Goal: Task Accomplishment & Management: Complete application form

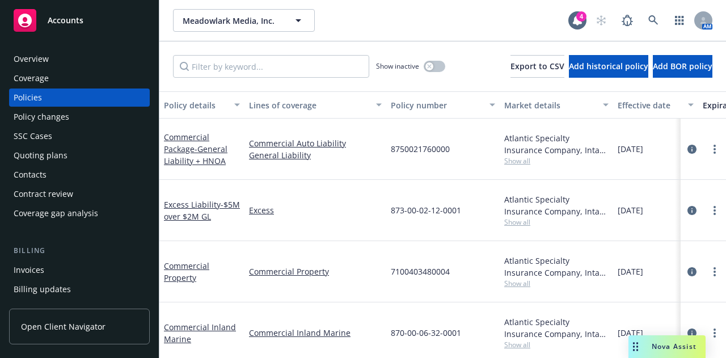
scroll to position [73, 0]
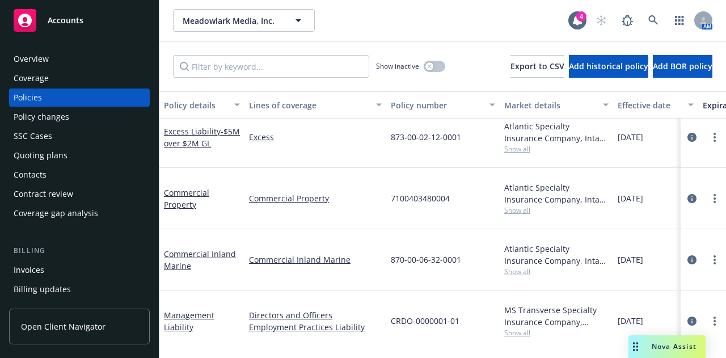
click at [82, 39] on div "Overview Coverage Policies Policy changes SSC Cases Quoting plans Contacts Cont…" at bounding box center [79, 197] width 159 height 322
click at [83, 13] on div "Accounts" at bounding box center [80, 20] width 132 height 23
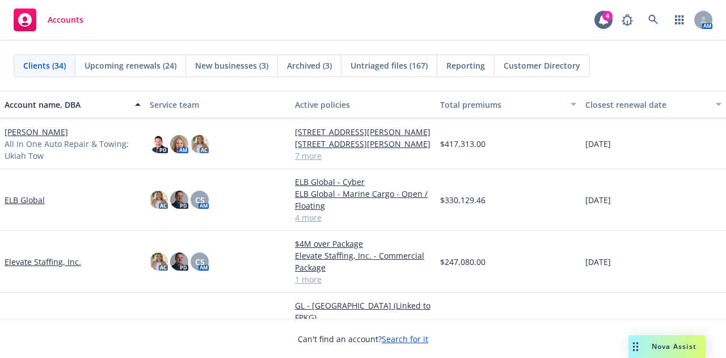
scroll to position [443, 0]
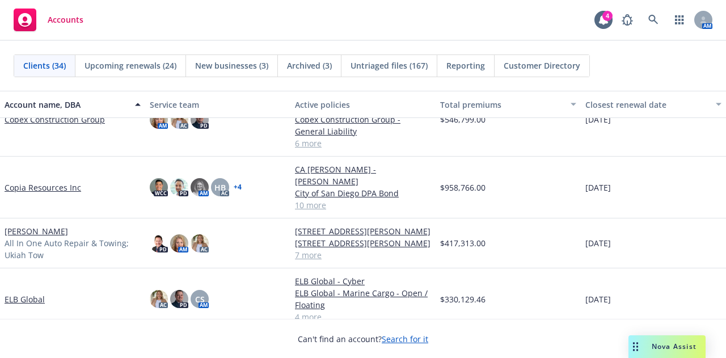
click at [65, 226] on link "[PERSON_NAME]" at bounding box center [37, 231] width 64 height 12
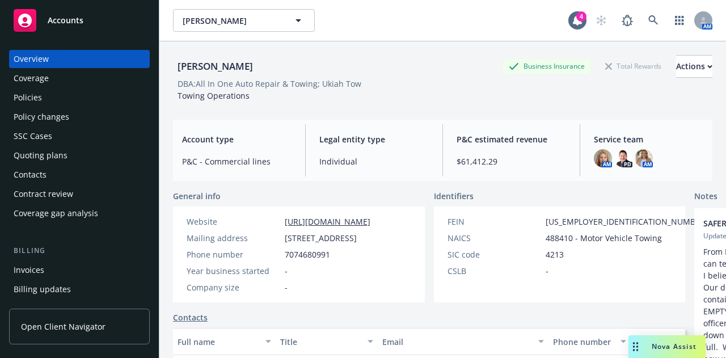
click at [94, 103] on div "Policies" at bounding box center [80, 97] width 132 height 18
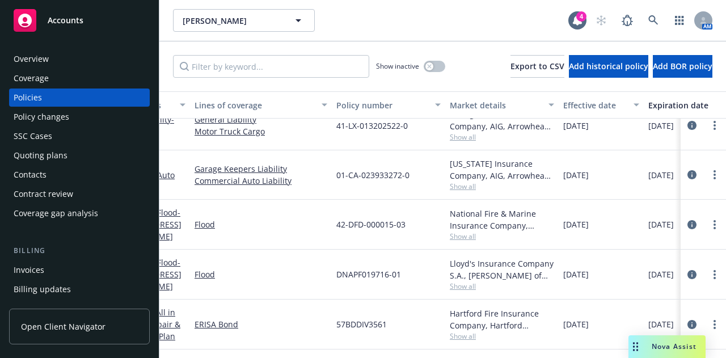
scroll to position [210, 0]
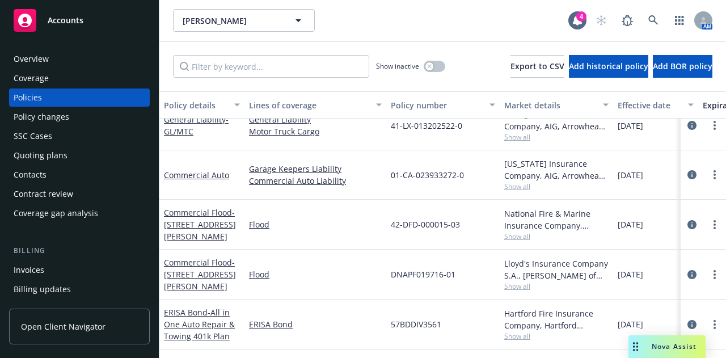
click at [447, 250] on div "DNAPF019716-01" at bounding box center [442, 275] width 113 height 50
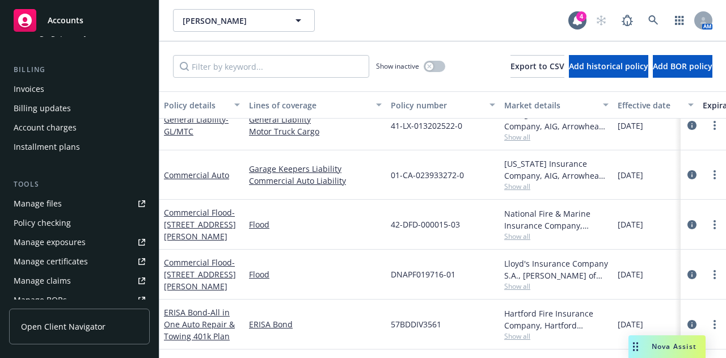
scroll to position [121, 0]
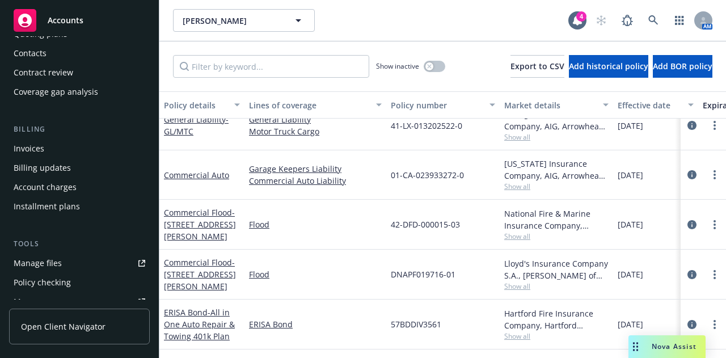
click at [121, 141] on div "Invoices" at bounding box center [80, 149] width 132 height 18
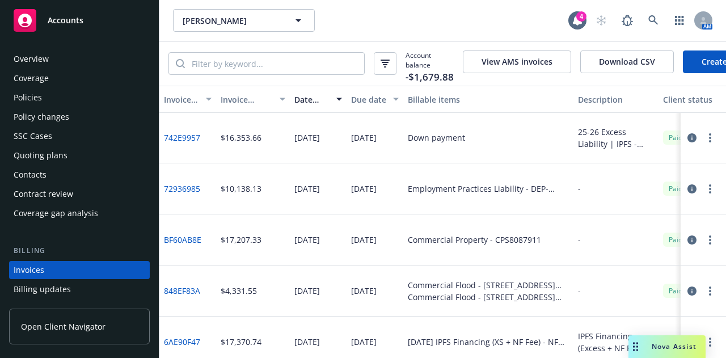
click at [92, 94] on div "Policies" at bounding box center [80, 97] width 132 height 18
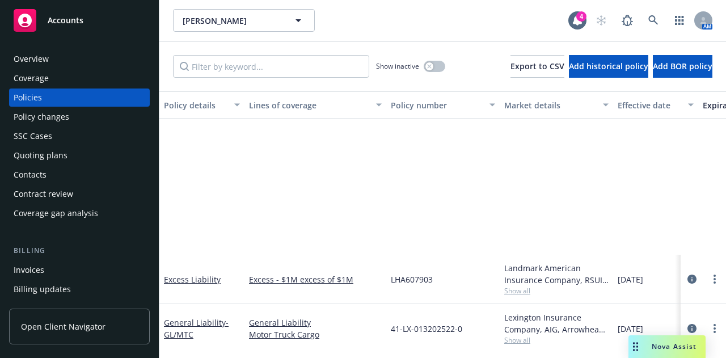
scroll to position [210, 0]
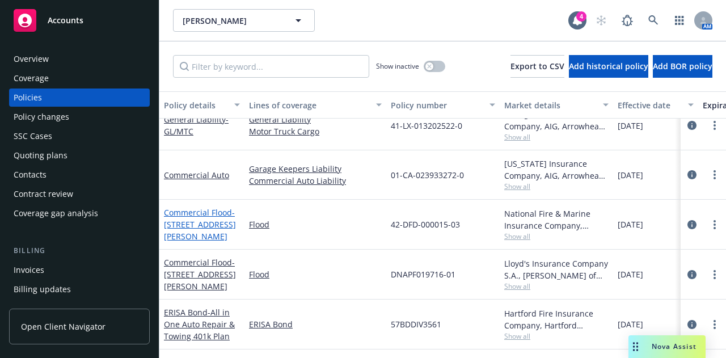
click at [194, 215] on span "- [STREET_ADDRESS][PERSON_NAME]" at bounding box center [200, 224] width 72 height 35
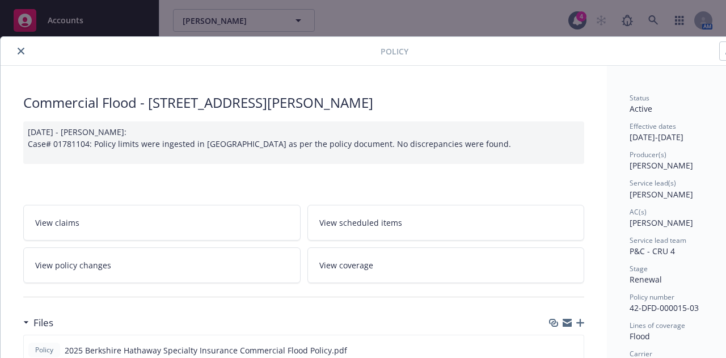
click at [23, 52] on icon "close" at bounding box center [21, 51] width 7 height 7
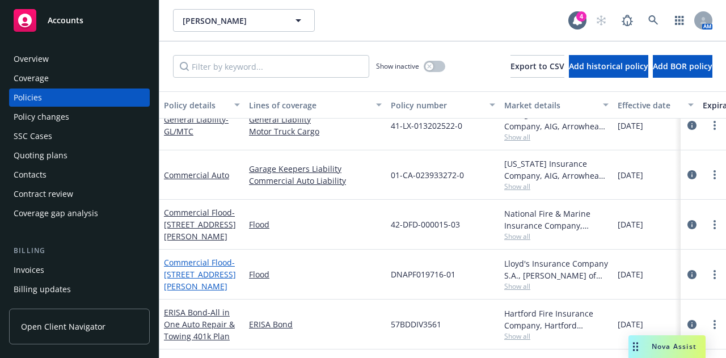
click at [205, 271] on span "- 640 Talmage Rd Ukiah, CA 95482 - Building 2" at bounding box center [200, 274] width 72 height 35
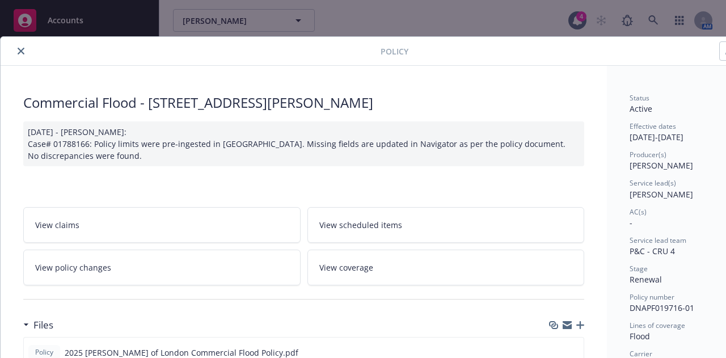
click at [23, 48] on icon "close" at bounding box center [21, 51] width 7 height 7
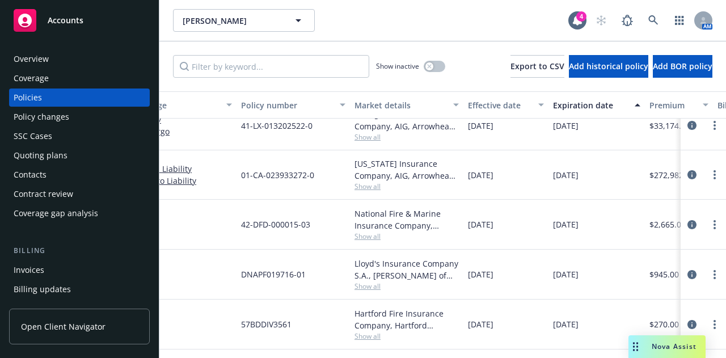
scroll to position [209, 0]
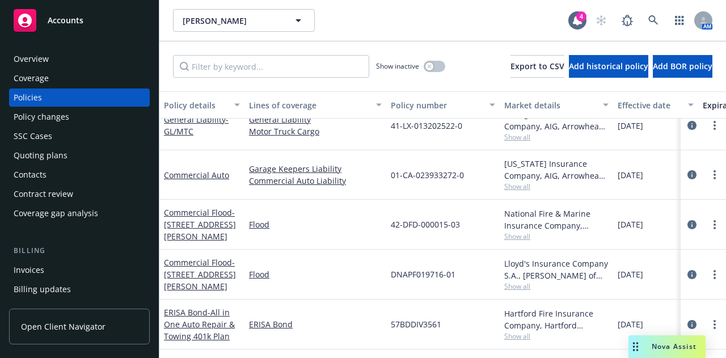
click at [56, 264] on div "Invoices" at bounding box center [80, 270] width 132 height 18
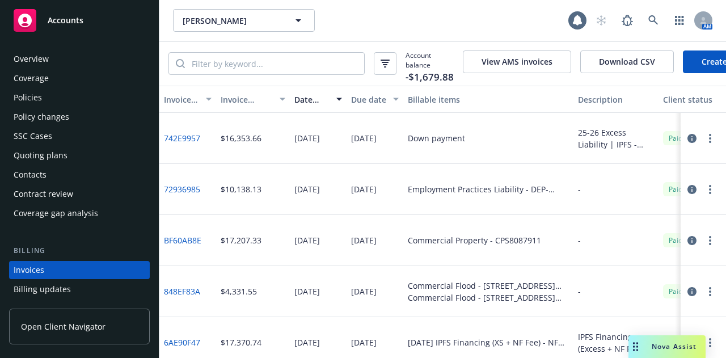
scroll to position [73, 0]
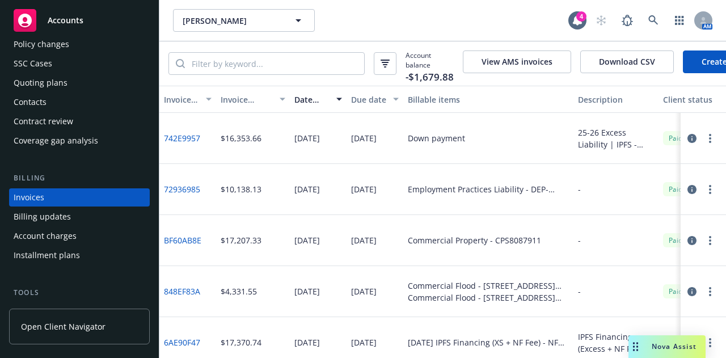
click at [705, 64] on link "Create Invoice" at bounding box center [729, 61] width 92 height 23
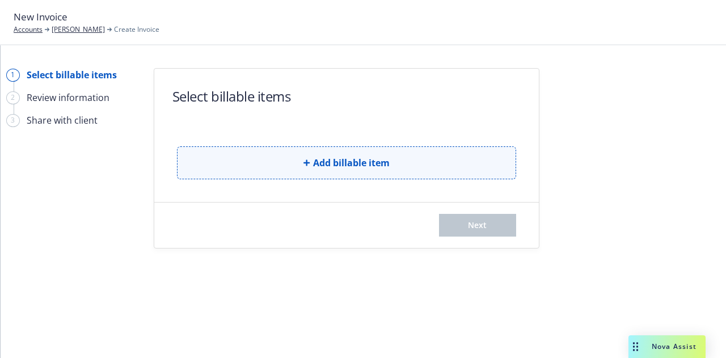
click at [381, 151] on button "Add billable item" at bounding box center [346, 162] width 339 height 33
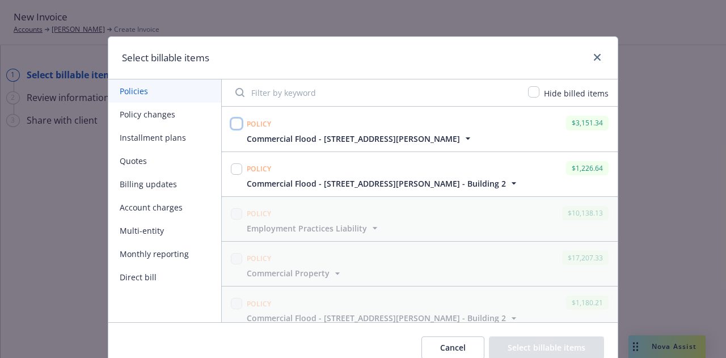
click at [231, 125] on input "checkbox" at bounding box center [236, 123] width 11 height 11
checkbox input "true"
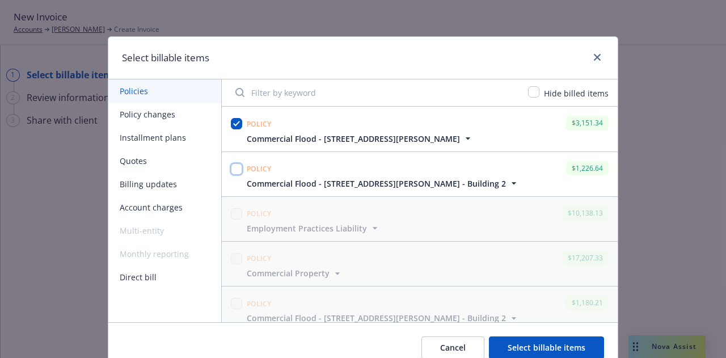
click at [232, 167] on input "checkbox" at bounding box center [236, 168] width 11 height 11
checkbox input "true"
click at [540, 346] on button "Select billable items" at bounding box center [546, 347] width 115 height 23
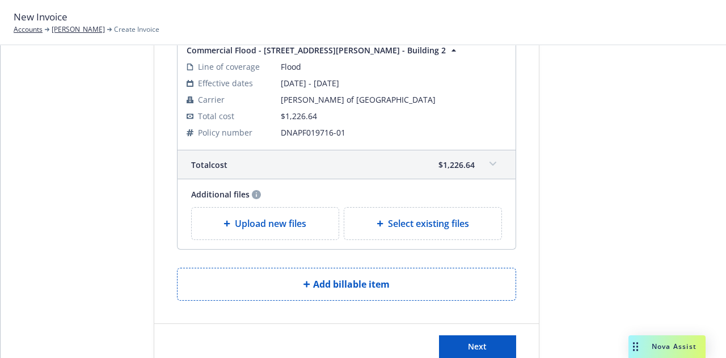
scroll to position [391, 0]
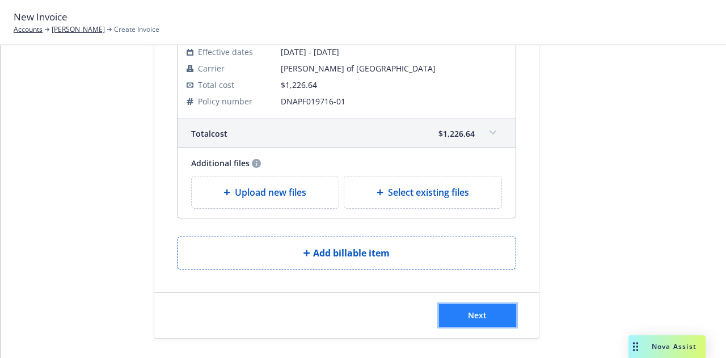
click at [483, 310] on button "Next" at bounding box center [477, 315] width 77 height 23
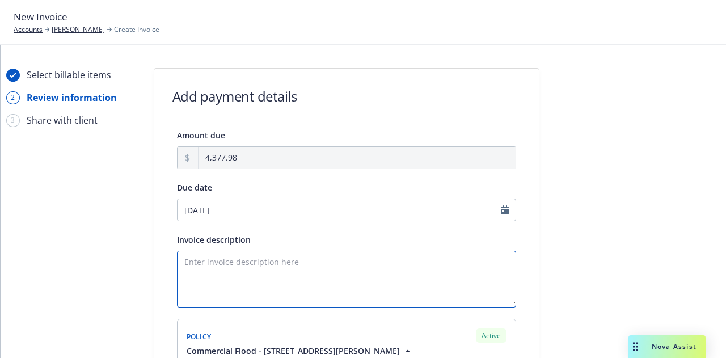
scroll to position [149, 0]
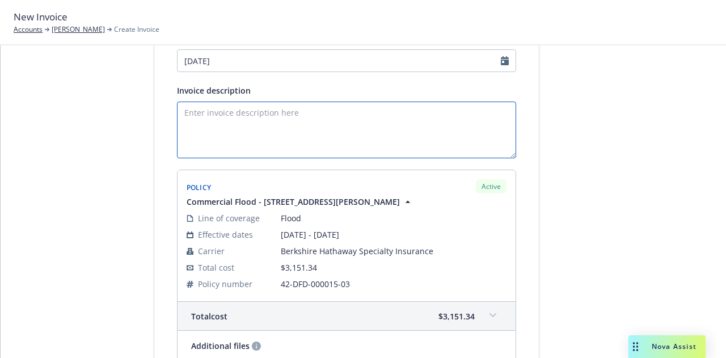
drag, startPoint x: 368, startPoint y: 289, endPoint x: 242, endPoint y: 115, distance: 214.7
click at [242, 115] on textarea "Invoice description" at bounding box center [346, 130] width 339 height 57
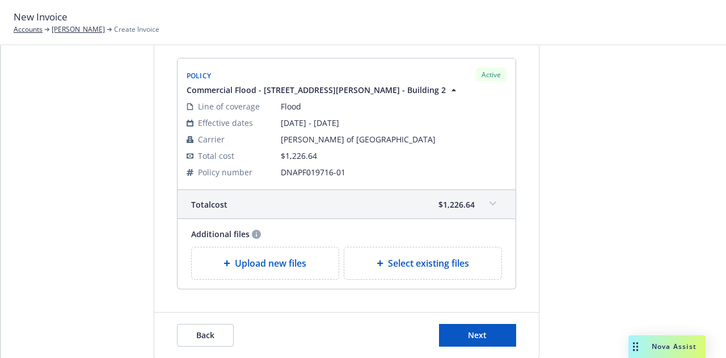
scroll to position [530, 0]
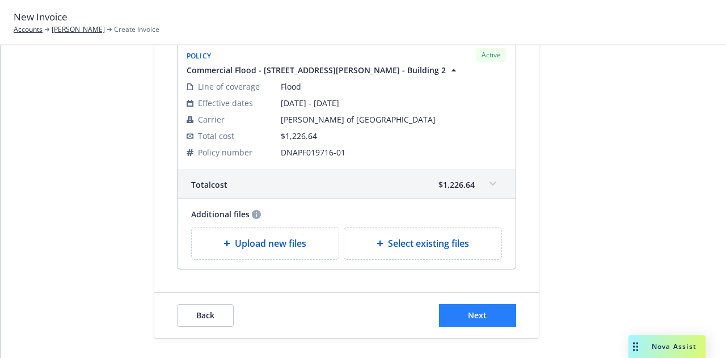
type textarea "09/03/25 Commercial Flood Invoice"
click at [481, 310] on span "Next" at bounding box center [477, 315] width 19 height 11
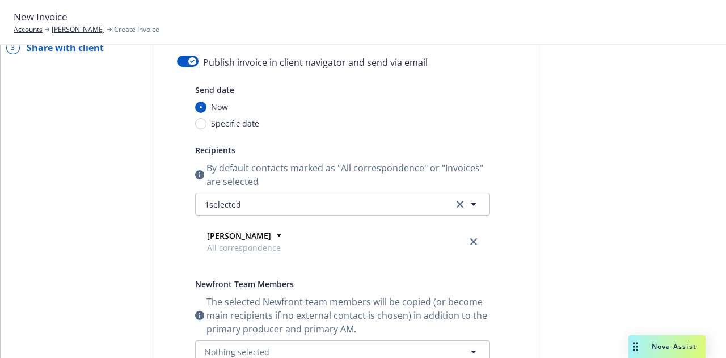
scroll to position [73, 0]
click at [183, 64] on button "button" at bounding box center [188, 61] width 22 height 11
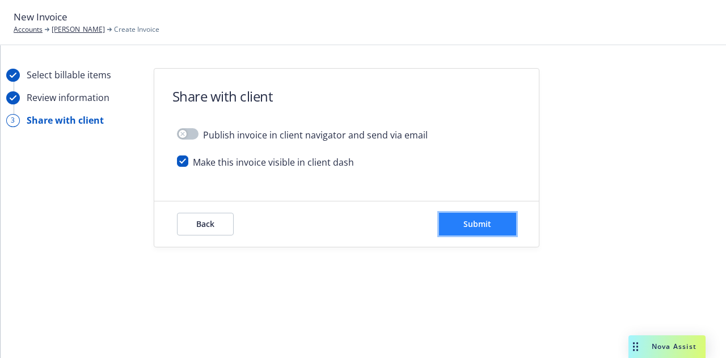
click at [485, 232] on button "Submit" at bounding box center [477, 224] width 77 height 23
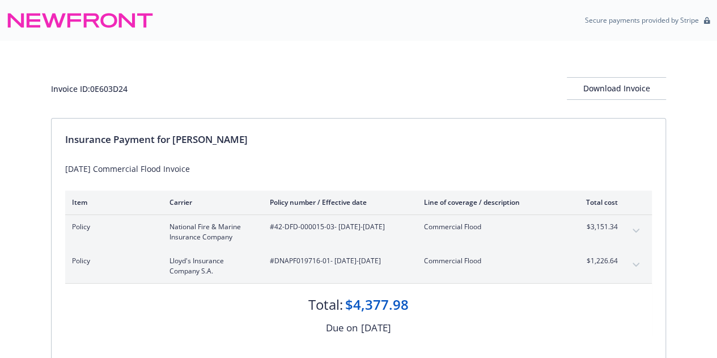
click at [402, 129] on div "Insurance Payment for Donald Keith Hewett 09/03/25 Commercial Flood Invoice Ite…" at bounding box center [359, 240] width 614 height 242
click at [336, 81] on div "Invoice ID: 0E603D24 Download Invoice" at bounding box center [358, 88] width 615 height 23
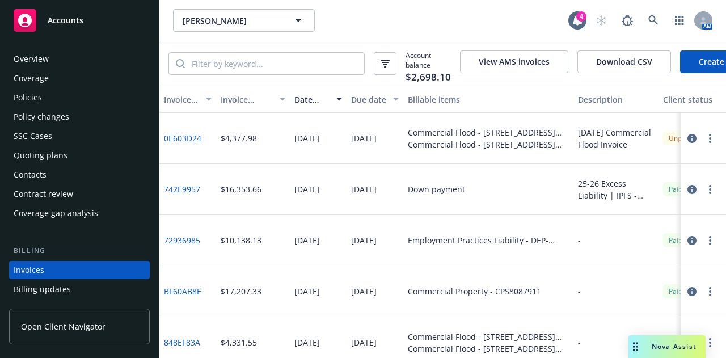
click at [62, 91] on div "Policies" at bounding box center [80, 97] width 132 height 18
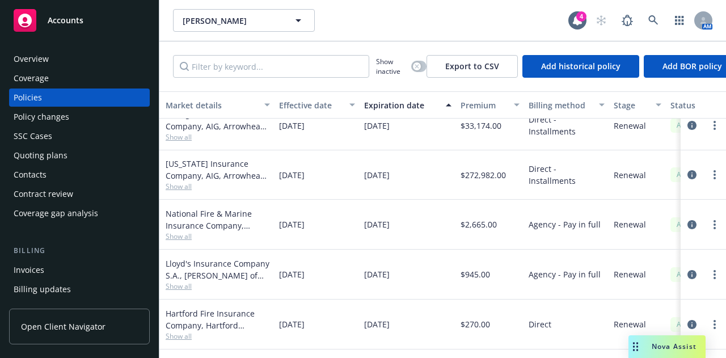
scroll to position [210, 0]
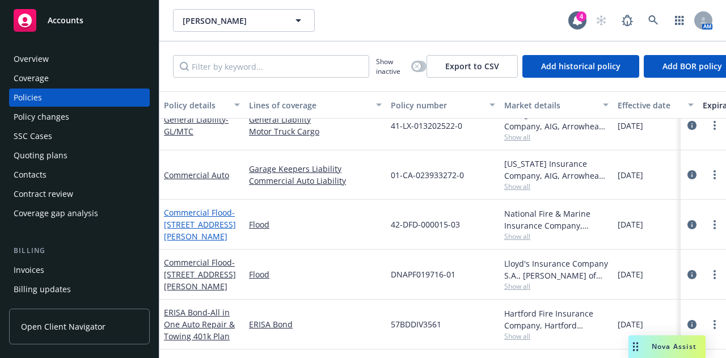
click at [174, 219] on span "- [STREET_ADDRESS][PERSON_NAME]" at bounding box center [200, 224] width 72 height 35
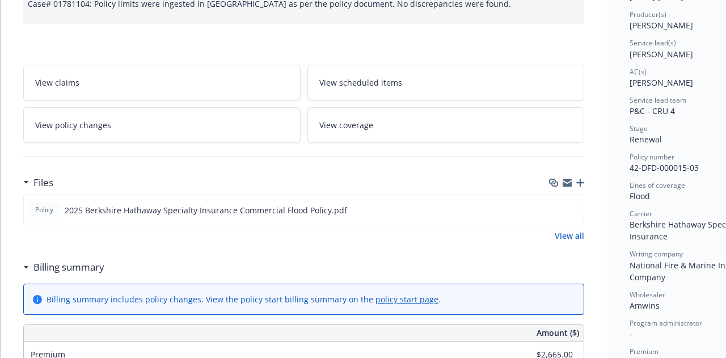
scroll to position [189, 0]
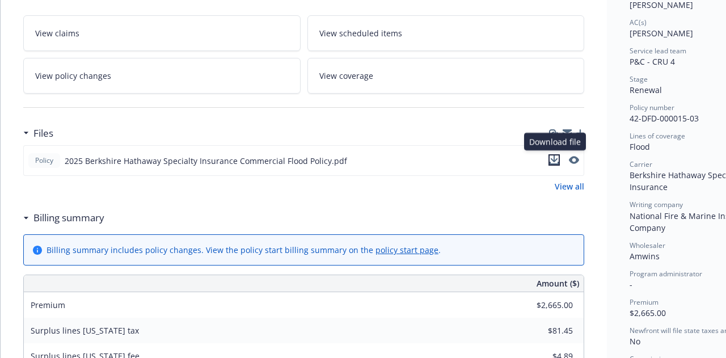
click at [556, 157] on icon "download file" at bounding box center [554, 158] width 7 height 7
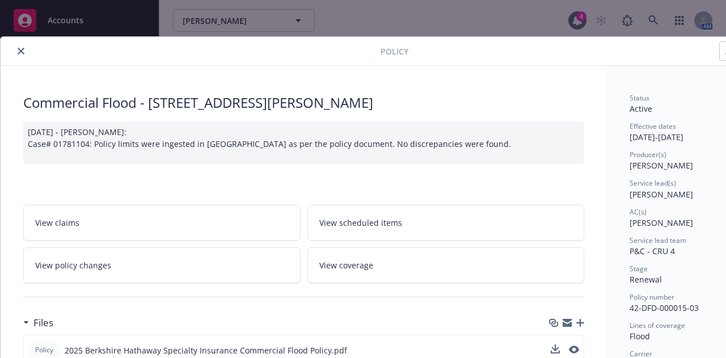
click at [26, 52] on button "close" at bounding box center [21, 51] width 14 height 14
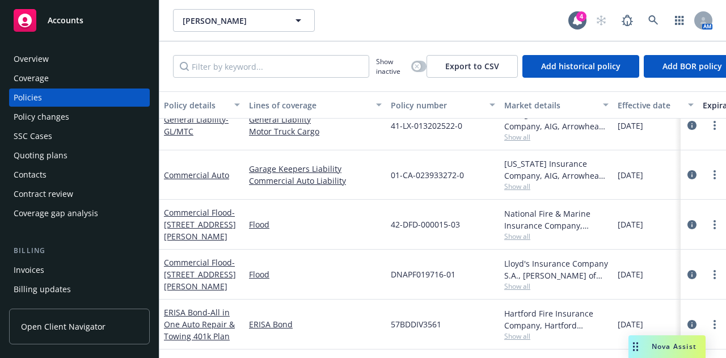
click at [314, 205] on div "Flood" at bounding box center [315, 225] width 142 height 50
click at [183, 264] on span "- [STREET_ADDRESS][PERSON_NAME]" at bounding box center [200, 274] width 72 height 35
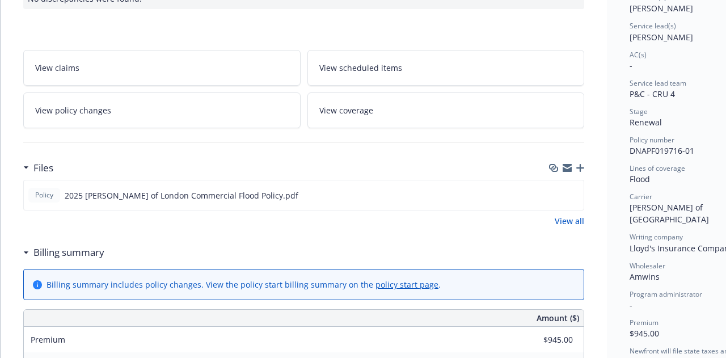
scroll to position [158, 0]
click at [554, 190] on icon "download file" at bounding box center [554, 193] width 9 height 9
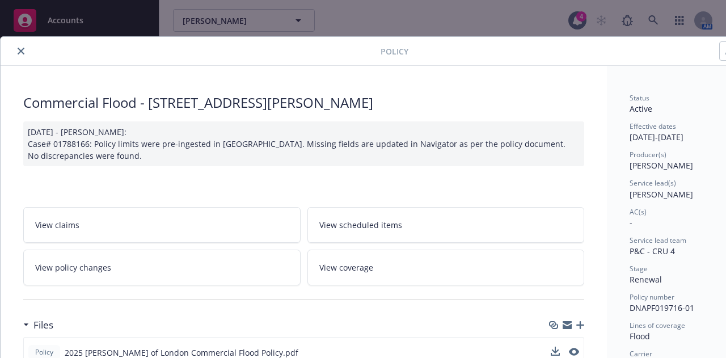
click at [19, 51] on icon "close" at bounding box center [21, 51] width 7 height 7
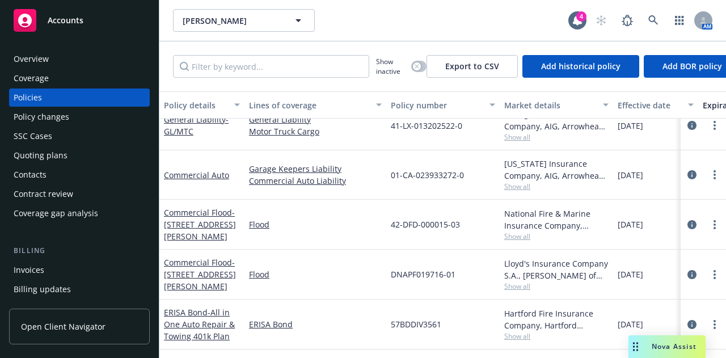
click at [73, 54] on div "Overview" at bounding box center [80, 59] width 132 height 18
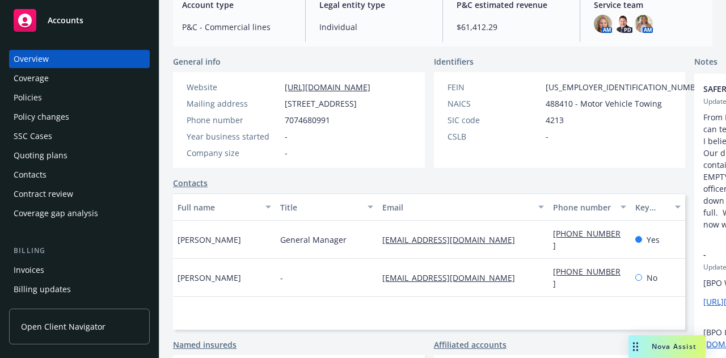
scroll to position [136, 0]
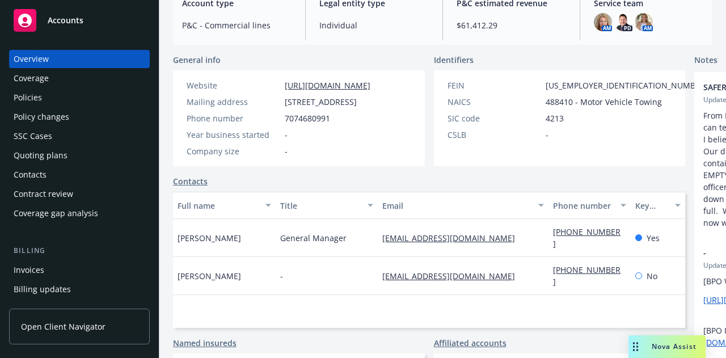
click at [107, 262] on div "Invoices" at bounding box center [80, 270] width 132 height 18
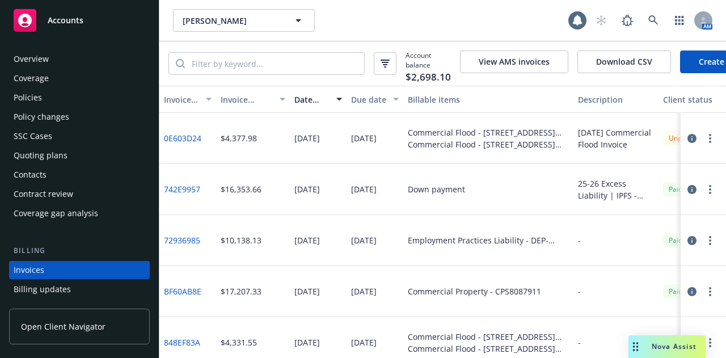
scroll to position [73, 0]
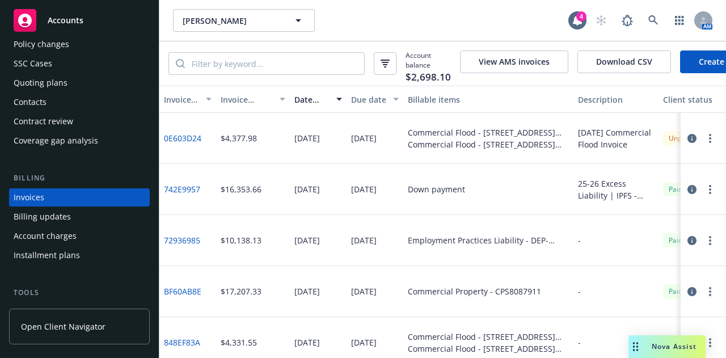
click at [709, 136] on circle "button" at bounding box center [710, 135] width 2 height 2
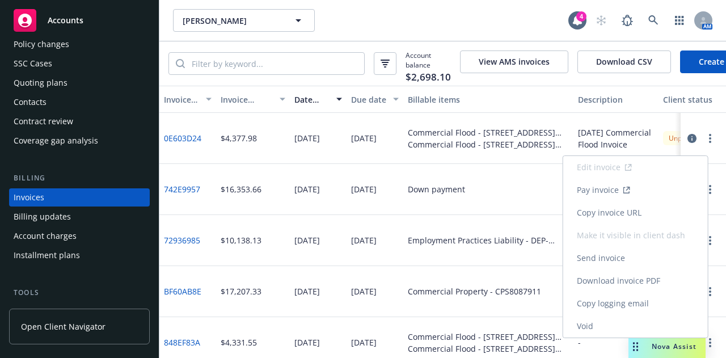
click at [622, 298] on link "Copy logging email" at bounding box center [635, 303] width 145 height 23
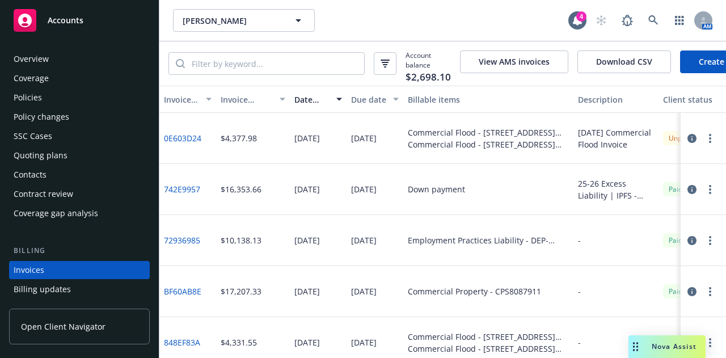
click at [83, 62] on div "Overview" at bounding box center [80, 59] width 132 height 18
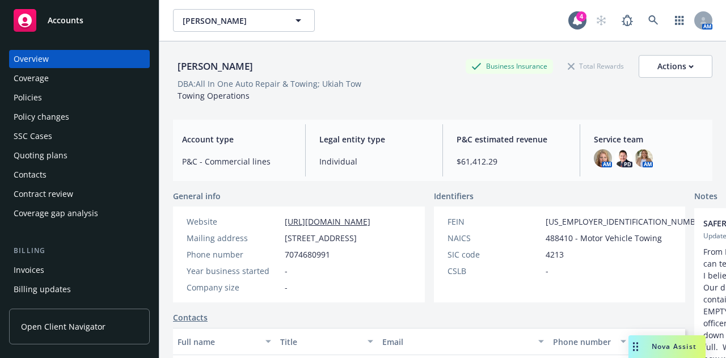
click at [98, 10] on div "Accounts" at bounding box center [80, 20] width 132 height 23
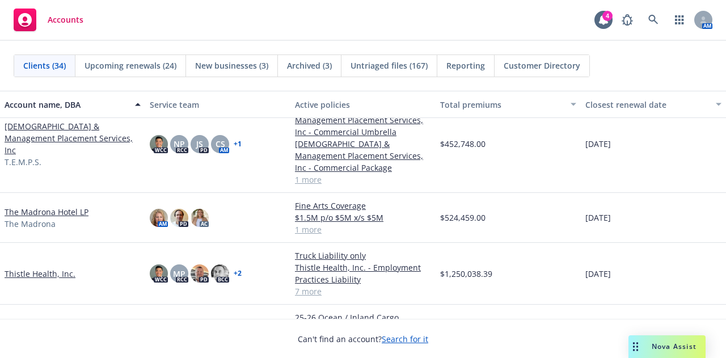
scroll to position [1336, 0]
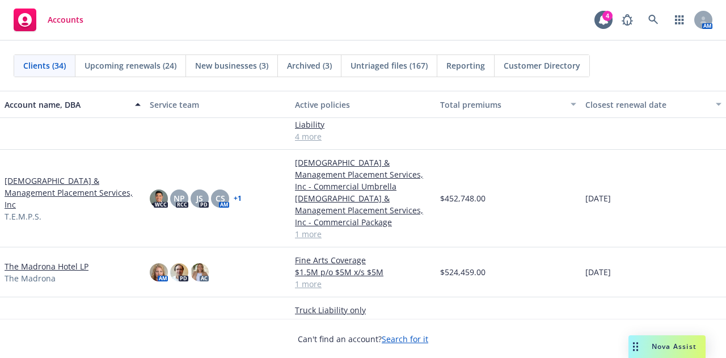
click at [65, 264] on link "The Madrona Hotel LP" at bounding box center [47, 266] width 84 height 12
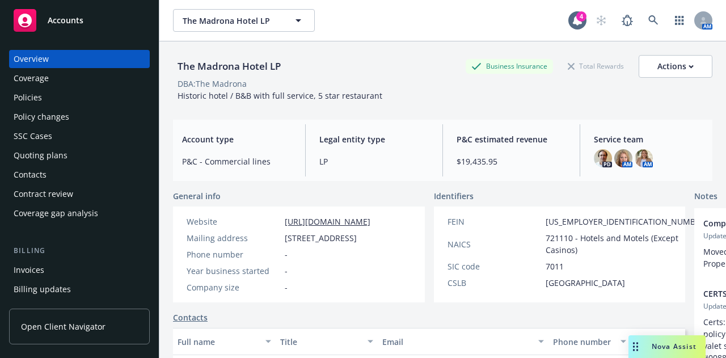
click at [81, 267] on div "Invoices" at bounding box center [80, 270] width 132 height 18
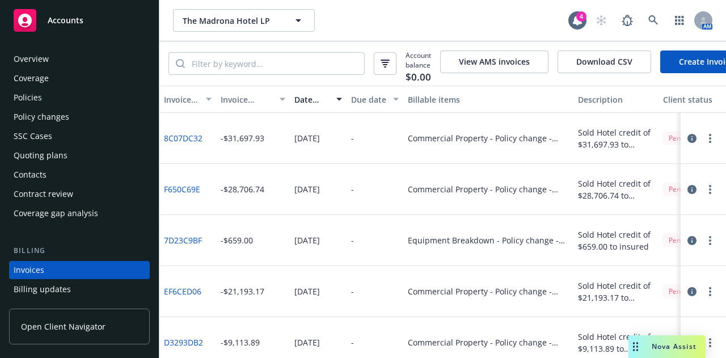
click at [94, 18] on div "Accounts" at bounding box center [80, 20] width 132 height 23
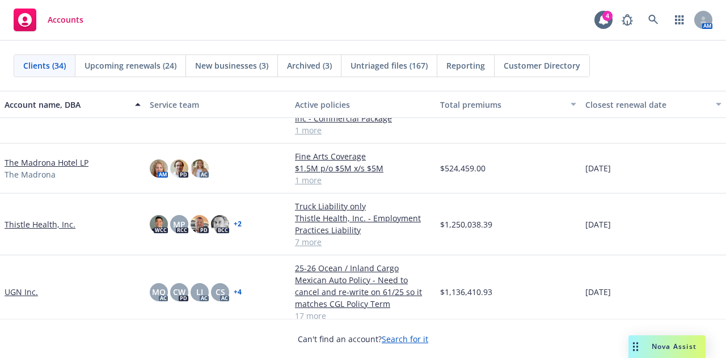
scroll to position [1388, 0]
click at [180, 169] on img at bounding box center [179, 168] width 18 height 18
click at [180, 139] on div "WCC NP RCC JS PD CS AM + 1" at bounding box center [217, 94] width 145 height 98
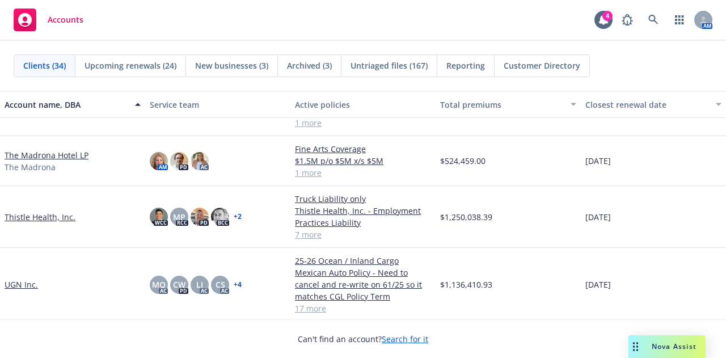
scroll to position [1395, 0]
click at [228, 18] on div "Accounts 4 AM" at bounding box center [363, 20] width 726 height 41
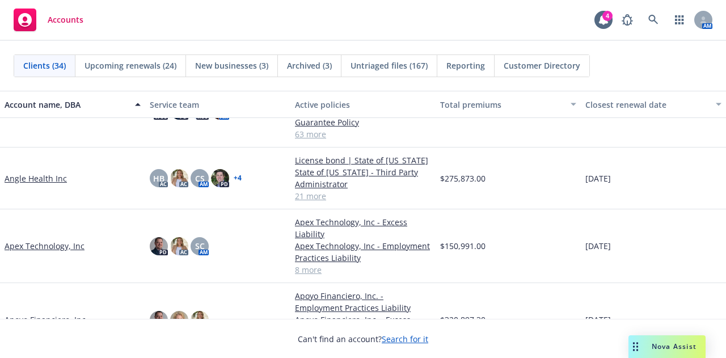
scroll to position [0, 0]
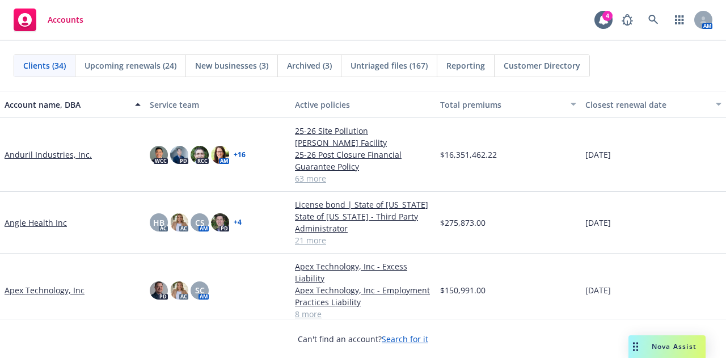
click at [263, 12] on div "Accounts 4 AM" at bounding box center [363, 20] width 726 height 41
click at [186, 40] on div "Accounts 4 AM" at bounding box center [363, 20] width 726 height 41
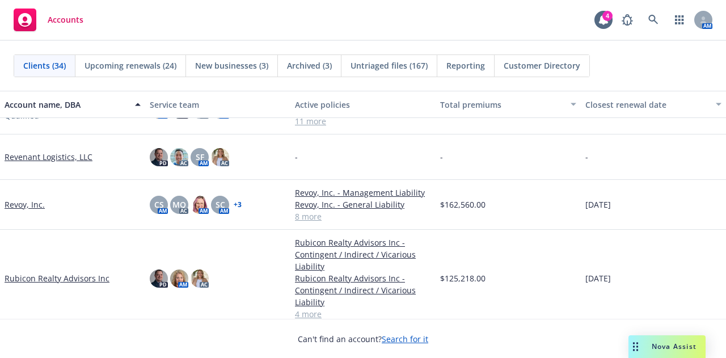
scroll to position [1190, 0]
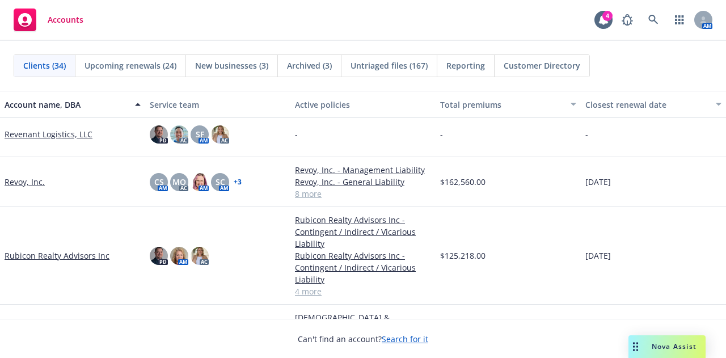
click at [74, 256] on link "Rubicon Realty Advisors Inc" at bounding box center [57, 256] width 105 height 12
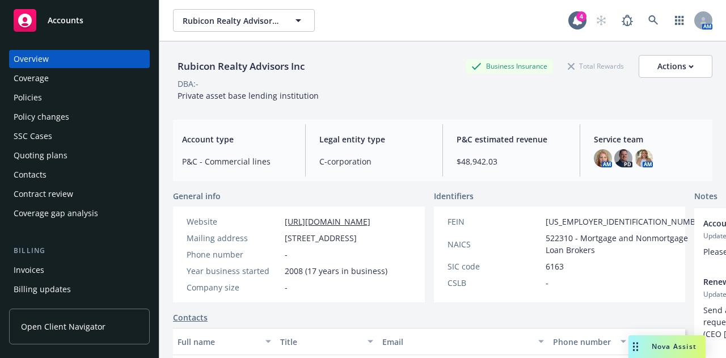
click at [115, 26] on div "Accounts" at bounding box center [80, 20] width 132 height 23
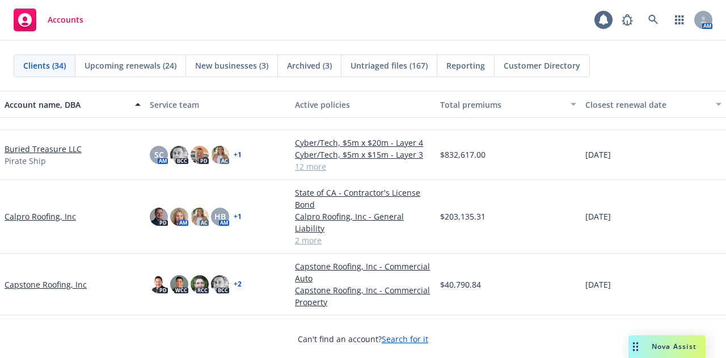
scroll to position [229, 0]
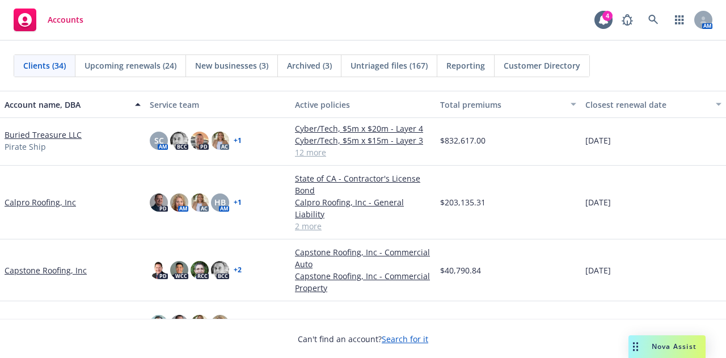
click at [69, 202] on link "Calpro Roofing, Inc" at bounding box center [40, 202] width 71 height 12
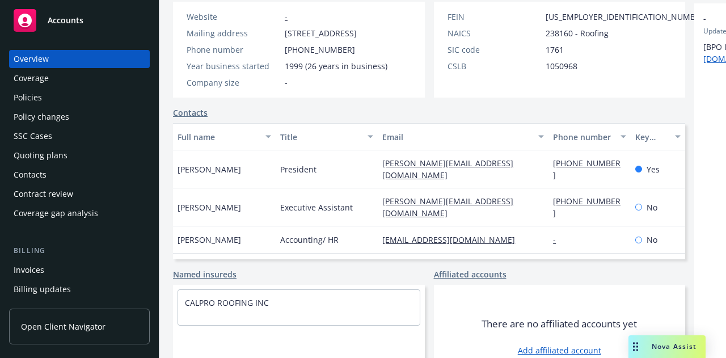
scroll to position [292, 0]
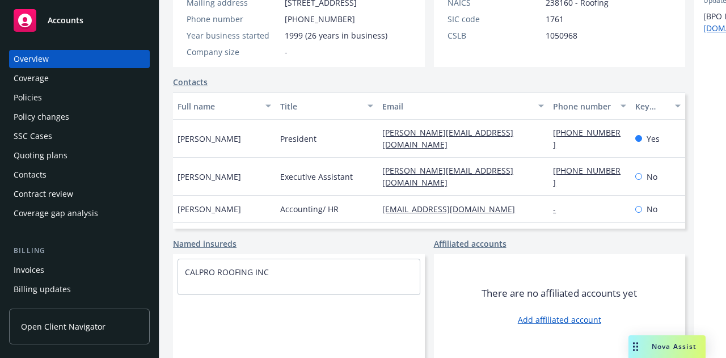
click at [56, 99] on div "Policies" at bounding box center [80, 97] width 132 height 18
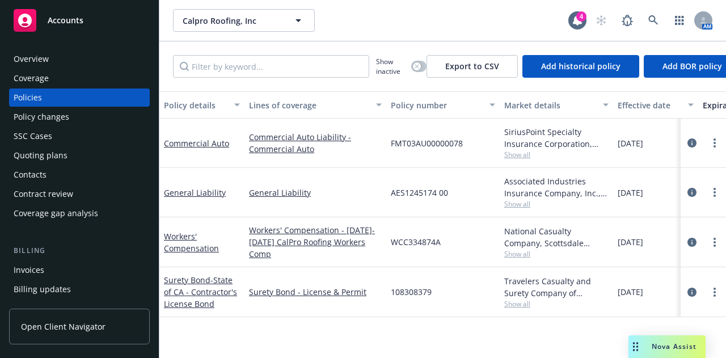
click at [61, 12] on div "Accounts" at bounding box center [80, 20] width 132 height 23
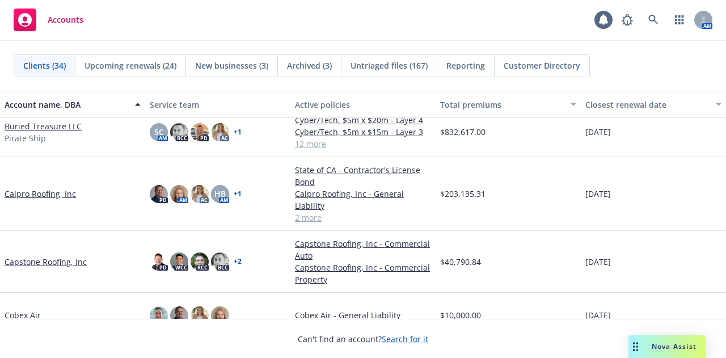
scroll to position [239, 0]
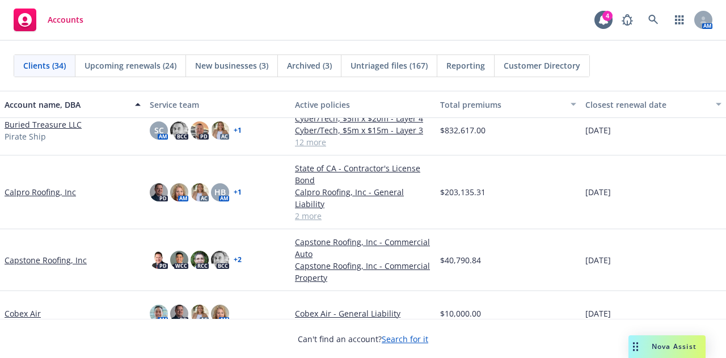
click at [57, 255] on link "Capstone Roofing, Inc" at bounding box center [46, 260] width 82 height 12
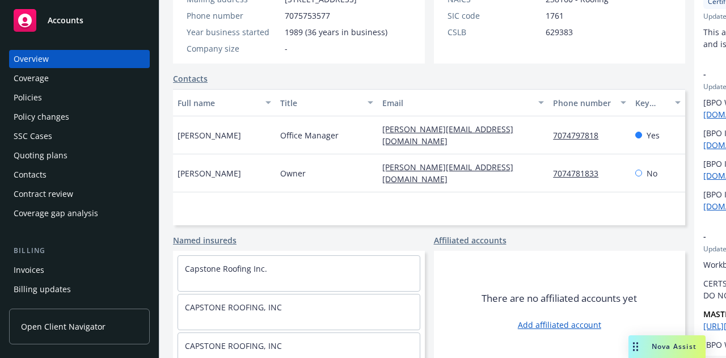
scroll to position [264, 0]
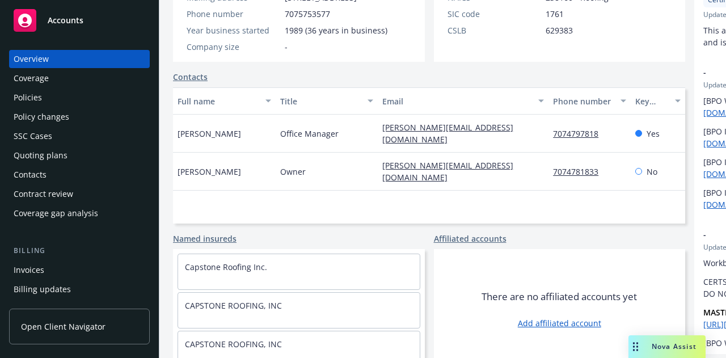
click at [100, 91] on div "Policies" at bounding box center [80, 97] width 132 height 18
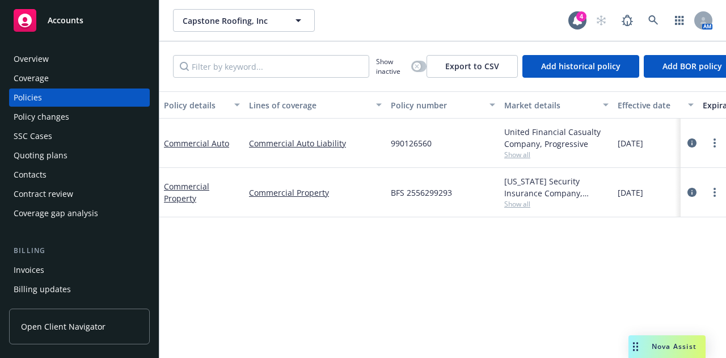
click at [355, 257] on div "Policy details Lines of coverage Policy number Market details Effective date Ex…" at bounding box center [442, 220] width 567 height 258
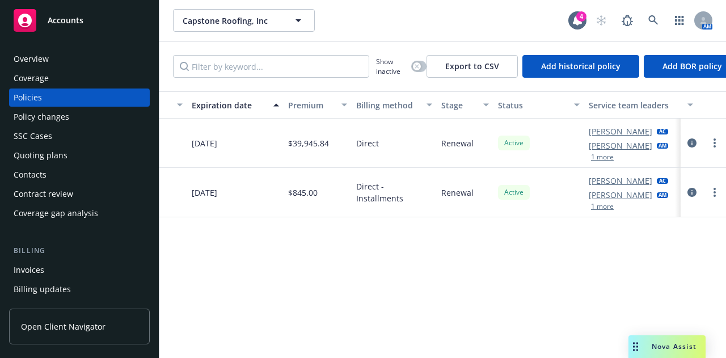
scroll to position [0, 527]
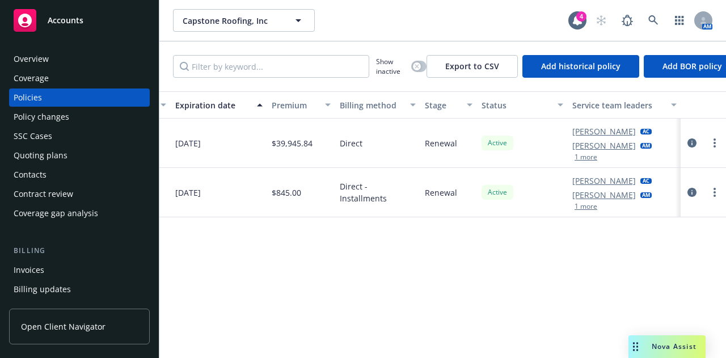
click at [71, 27] on div "Accounts" at bounding box center [80, 20] width 132 height 23
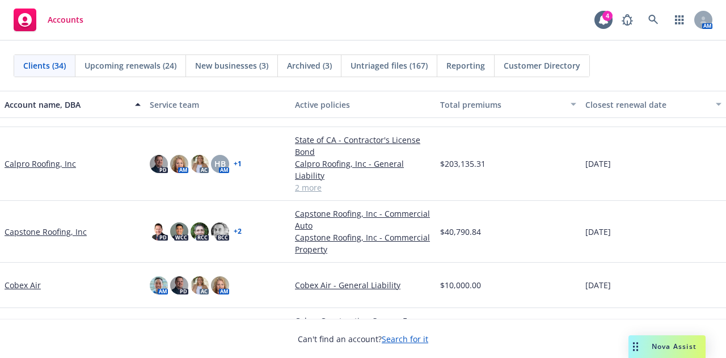
scroll to position [266, 0]
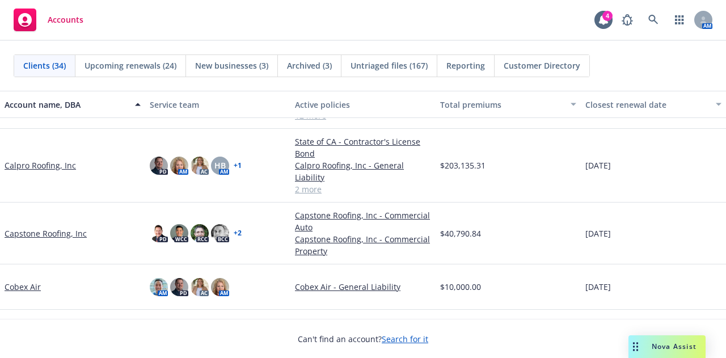
click at [55, 162] on link "Calpro Roofing, Inc" at bounding box center [40, 165] width 71 height 12
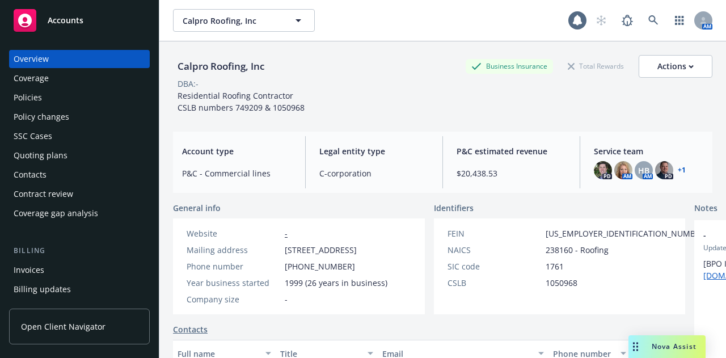
click at [70, 104] on div "Policies" at bounding box center [80, 97] width 132 height 18
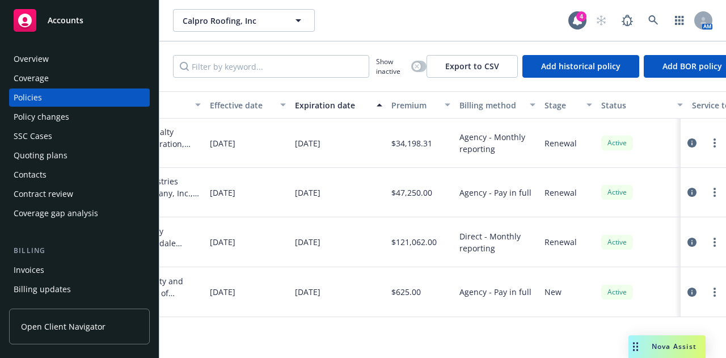
scroll to position [0, 407]
click at [83, 12] on div "Accounts" at bounding box center [80, 20] width 132 height 23
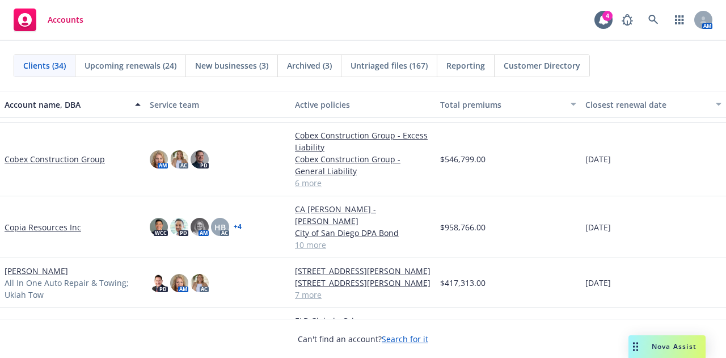
scroll to position [409, 0]
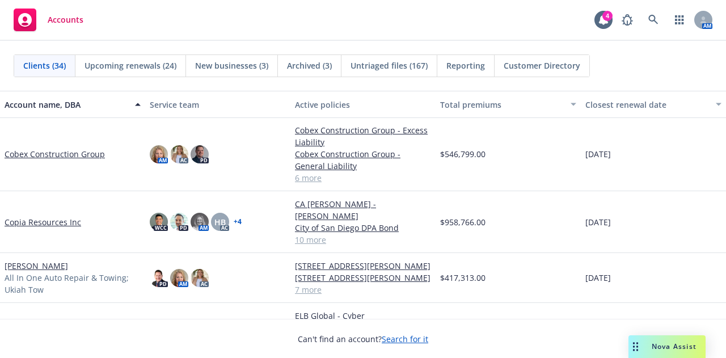
click at [57, 151] on link "Cobex Construction Group" at bounding box center [55, 154] width 100 height 12
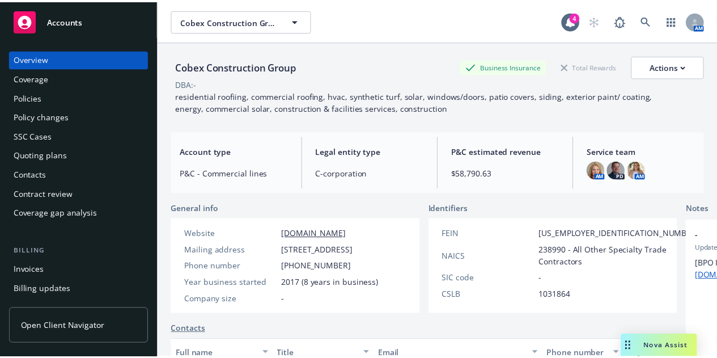
scroll to position [1, 0]
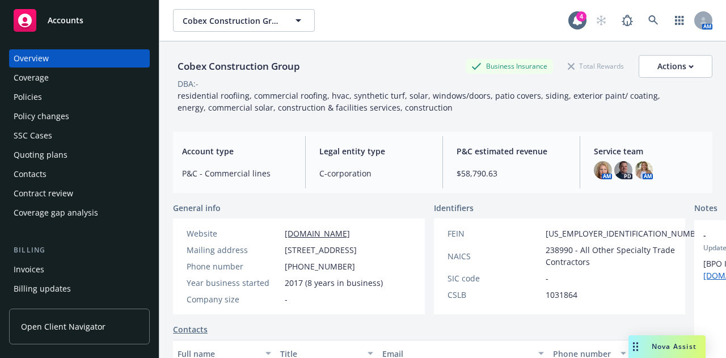
click at [85, 104] on div "Policies" at bounding box center [80, 97] width 132 height 18
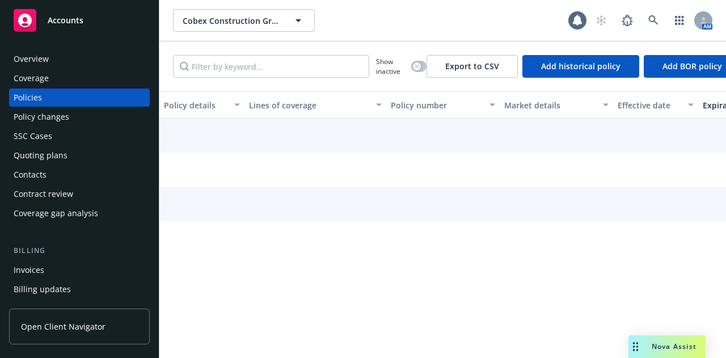
click at [82, 113] on div "Policy changes" at bounding box center [80, 117] width 132 height 18
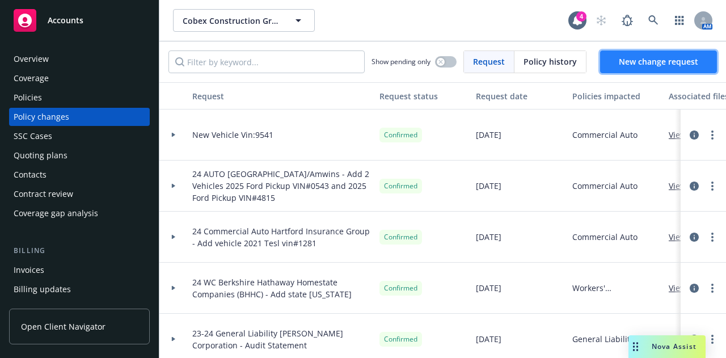
click at [656, 63] on span "New change request" at bounding box center [658, 61] width 79 height 11
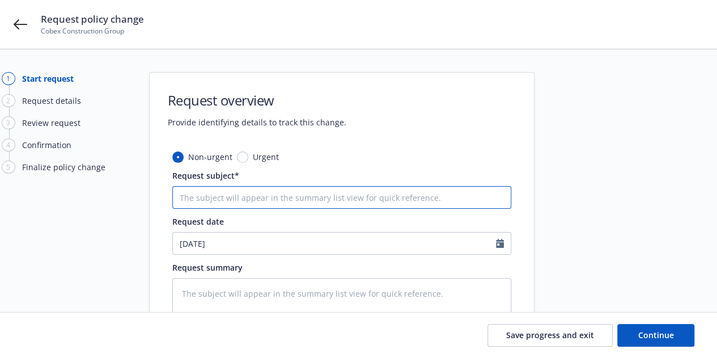
click at [325, 198] on input "Request subject*" at bounding box center [341, 197] width 339 height 23
type textarea "x"
type input "N"
type textarea "x"
type input "Ne"
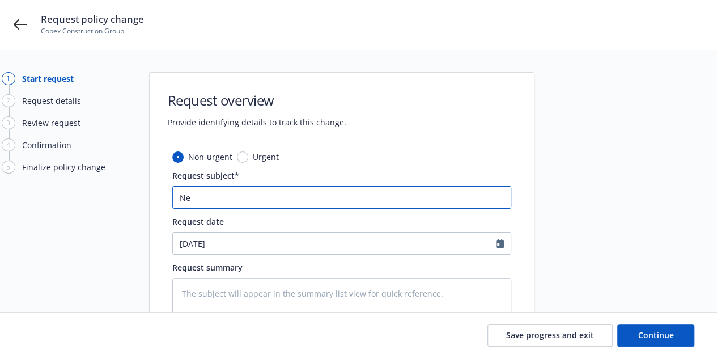
type textarea "x"
type input "New"
type textarea "x"
type input "New"
type textarea "x"
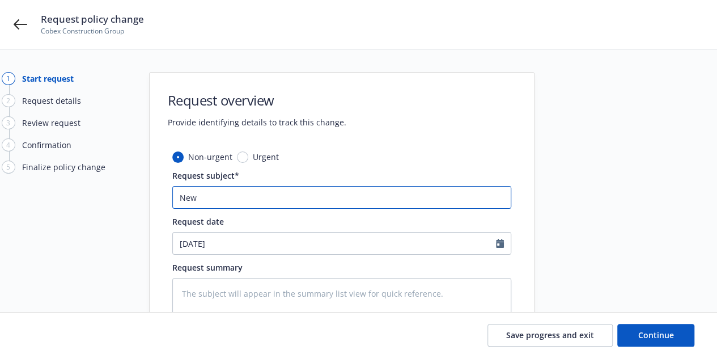
type input "New V"
type textarea "x"
type input "New Ve"
type textarea "x"
type input "New Vei"
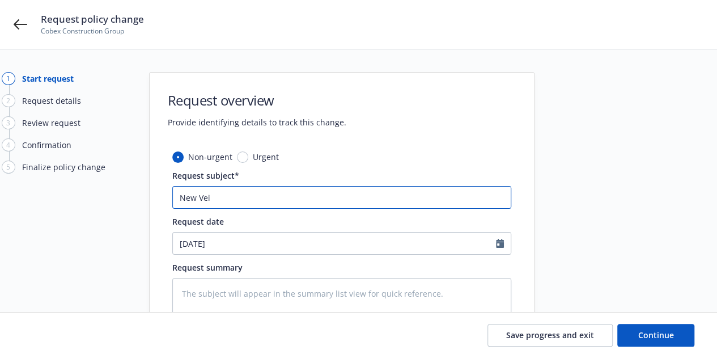
type textarea "x"
type input "New Veic"
type textarea "x"
type input "New Veich"
type textarea "x"
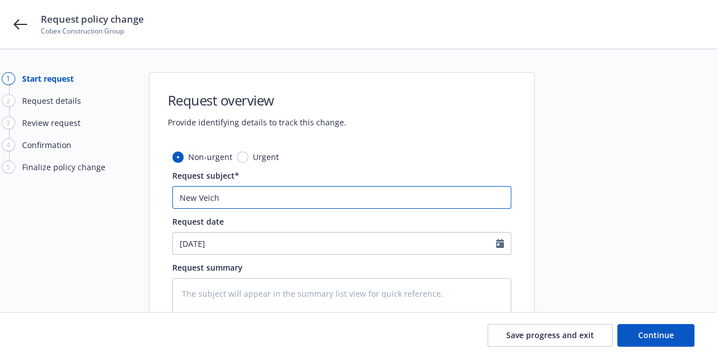
type input "New Veicha"
type textarea "x"
type input "New Veichal"
type textarea "x"
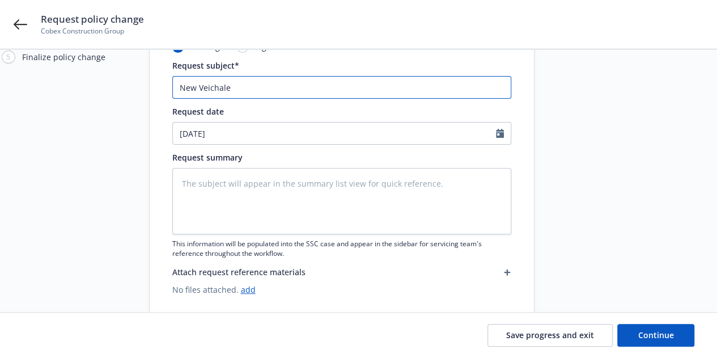
scroll to position [111, 0]
type input "New Veichale"
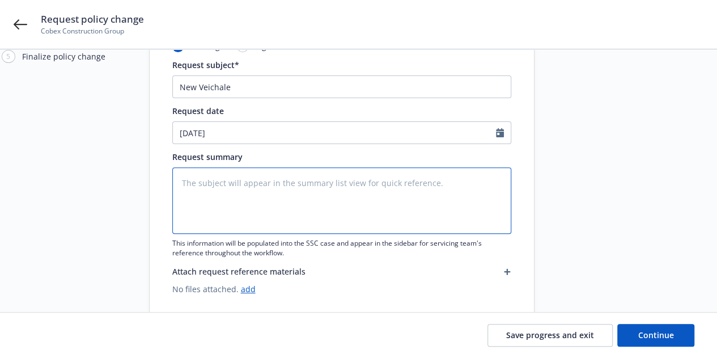
click at [187, 192] on textarea at bounding box center [341, 200] width 339 height 66
click at [182, 191] on textarea at bounding box center [341, 200] width 339 height 66
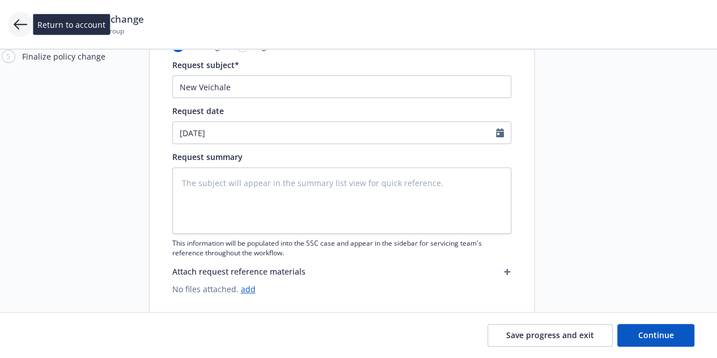
drag, startPoint x: 92, startPoint y: 151, endPoint x: 19, endPoint y: 20, distance: 149.6
click at [19, 20] on icon at bounding box center [21, 25] width 14 height 14
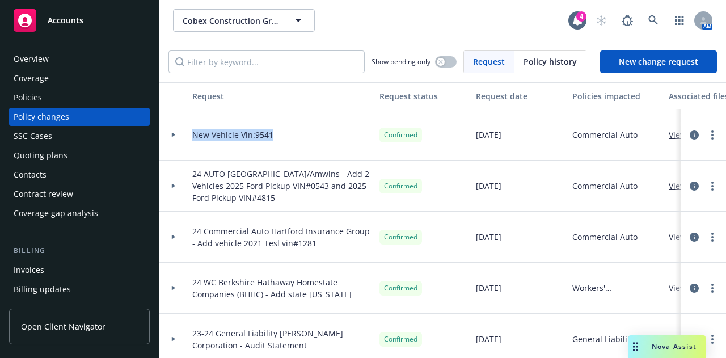
drag, startPoint x: 279, startPoint y: 136, endPoint x: 193, endPoint y: 136, distance: 86.2
click at [193, 136] on div "New Vehicle Vin:9541" at bounding box center [281, 134] width 187 height 51
copy span "New Vehicle Vin:9541"
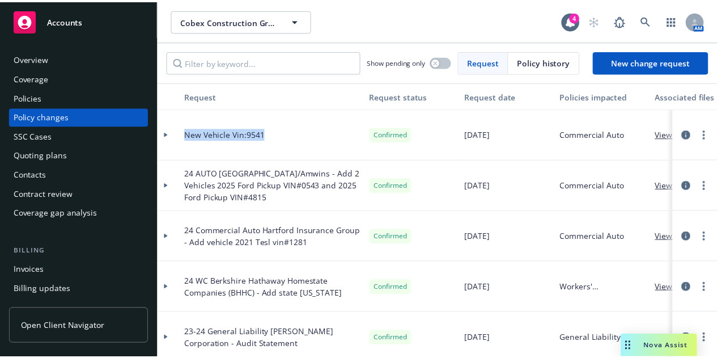
scroll to position [1, 0]
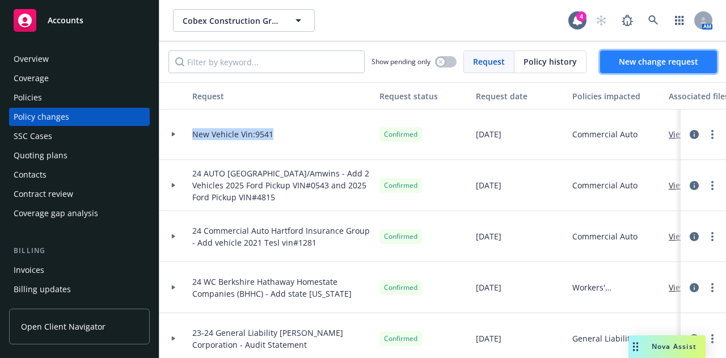
click at [622, 64] on span "New change request" at bounding box center [658, 61] width 79 height 11
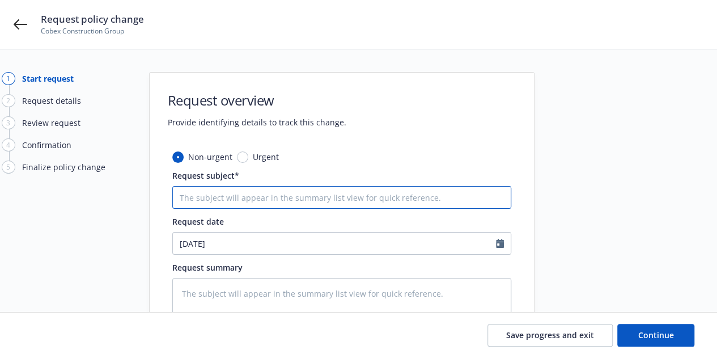
click at [261, 197] on input "Request subject*" at bounding box center [341, 197] width 339 height 23
paste input "New Vehicle Vin:9541"
type textarea "x"
type input "New Vehicle Vin:9541"
type textarea "x"
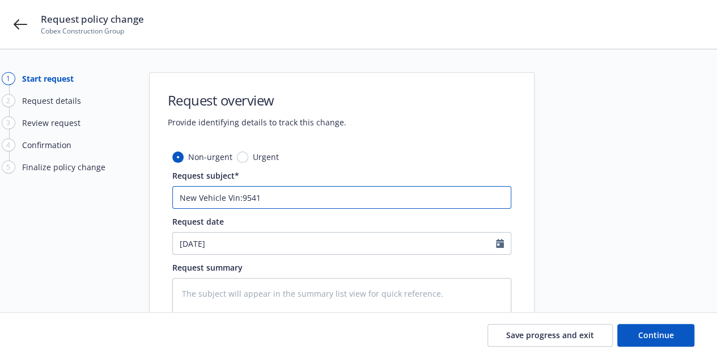
type input "New Vehicle Vin:954"
type textarea "x"
type input "New Vehicle Vin:95"
type textarea "x"
type input "New Vehicle Vin:9"
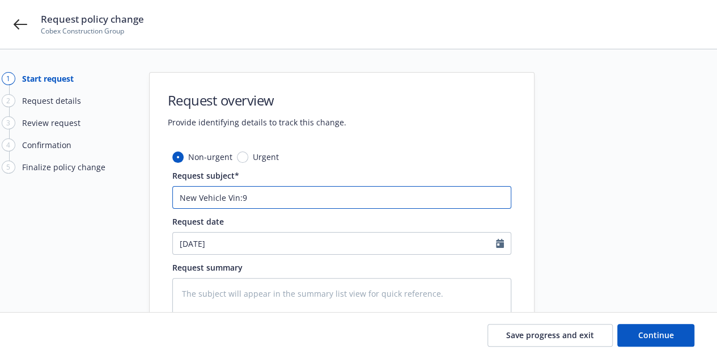
type textarea "x"
type input "New Vehicle Vin:"
type textarea "x"
type input "New Vehicle Vin:8"
type textarea "x"
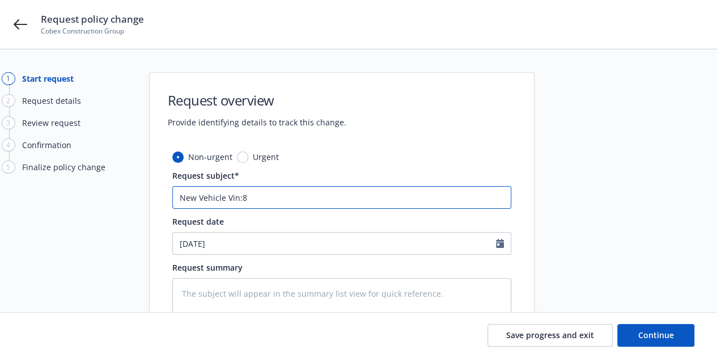
type input "New Vehicle Vin:83"
type textarea "x"
type input "New Vehicle Vin:830"
type textarea "x"
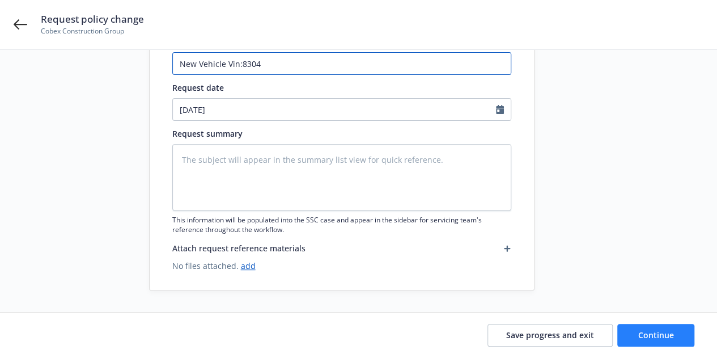
type input "New Vehicle Vin:8304"
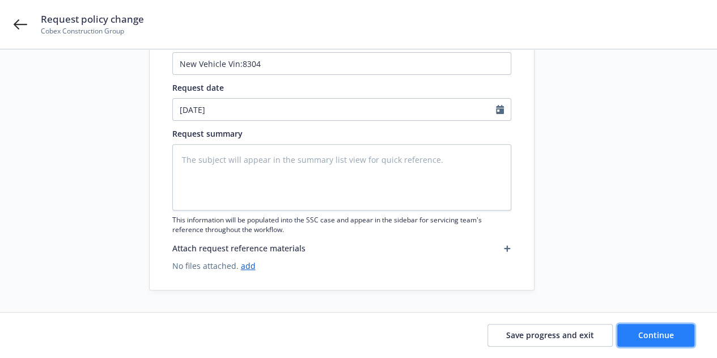
click at [668, 339] on span "Continue" at bounding box center [657, 335] width 36 height 11
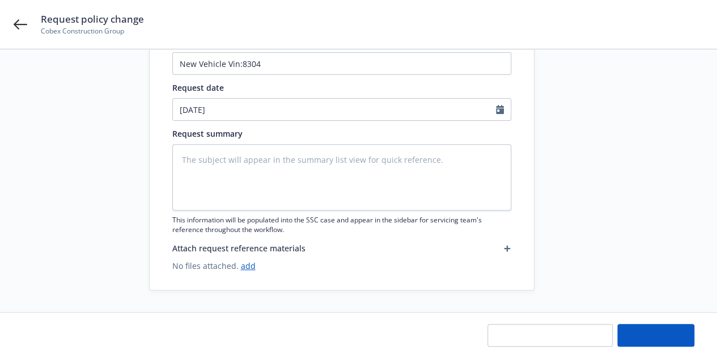
type textarea "x"
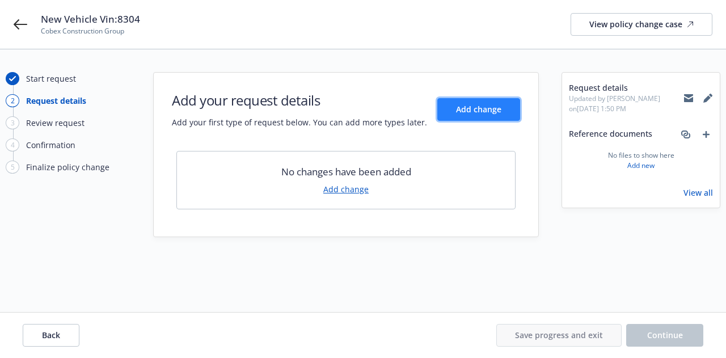
click at [479, 118] on button "Add change" at bounding box center [478, 109] width 83 height 23
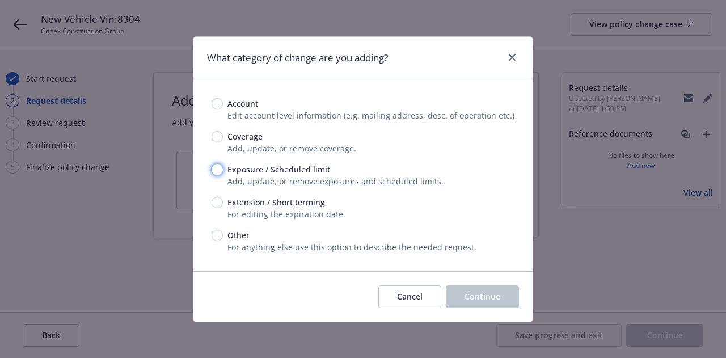
click at [220, 172] on input "Exposure / Scheduled limit" at bounding box center [217, 169] width 11 height 11
radio input "true"
click at [503, 301] on button "Continue" at bounding box center [482, 296] width 73 height 23
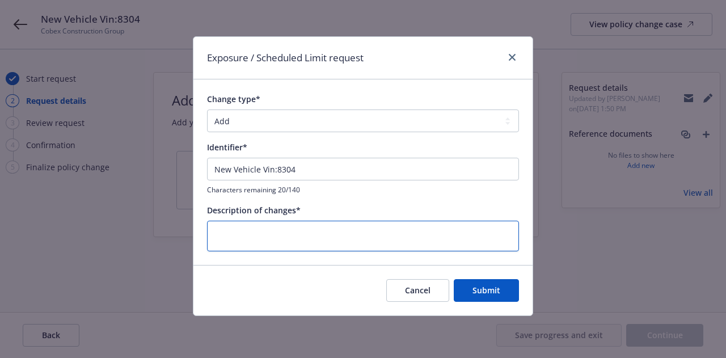
click at [297, 244] on textarea at bounding box center [363, 236] width 312 height 31
type textarea "x"
type textarea "A"
type textarea "x"
type textarea "Ad"
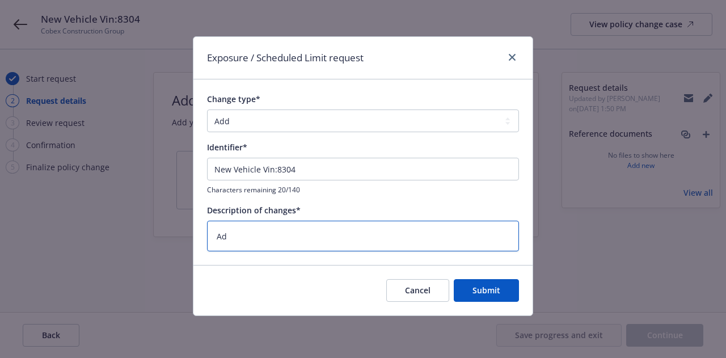
type textarea "x"
type textarea "Add"
type textarea "x"
type textarea "Add"
type textarea "x"
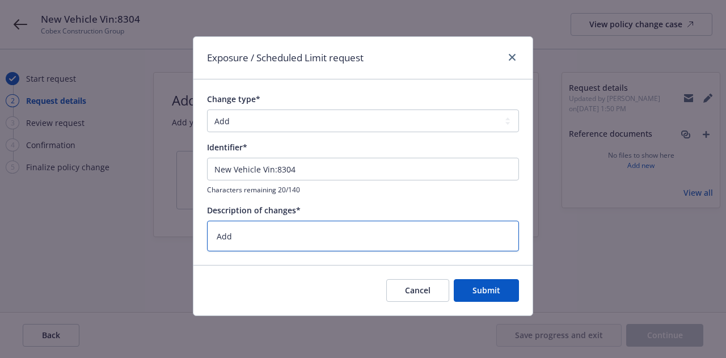
type textarea "Add n"
type textarea "x"
type textarea "Add ne"
type textarea "x"
type textarea "Add new"
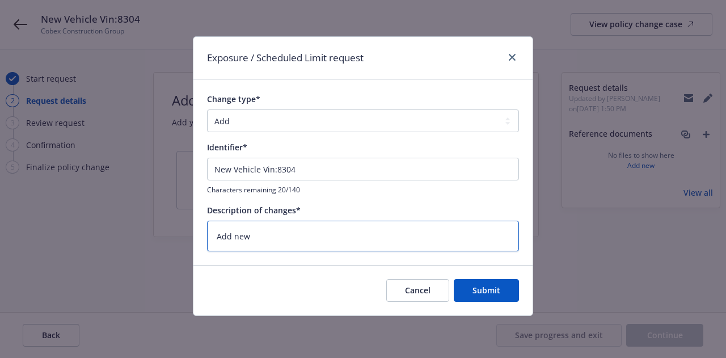
type textarea "x"
type textarea "Add new"
type textarea "x"
type textarea "Add new v"
type textarea "x"
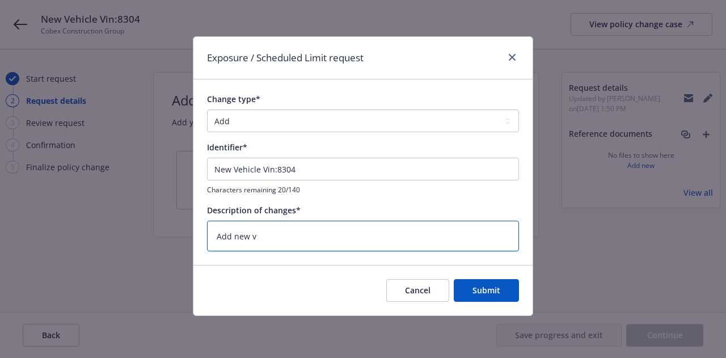
type textarea "Add new ve"
type textarea "x"
type textarea "Add new veh"
type textarea "x"
type textarea "Add new vehi"
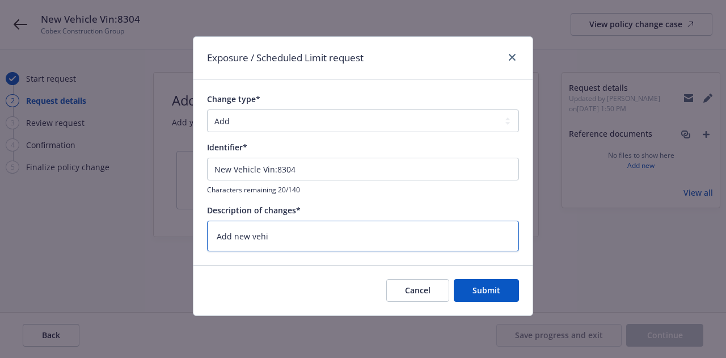
type textarea "x"
type textarea "Add new vehic"
type textarea "x"
type textarea "Add new vehicl"
type textarea "x"
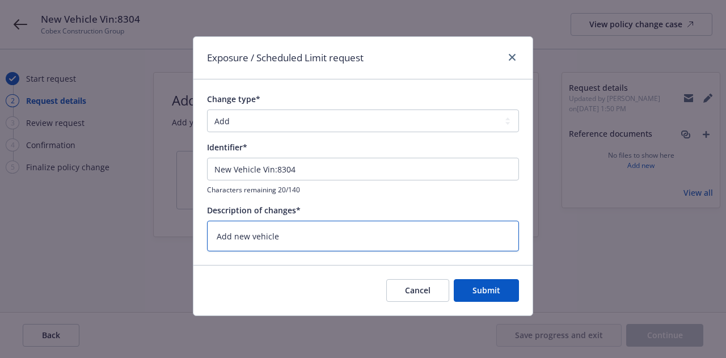
type textarea "Add new vehicle"
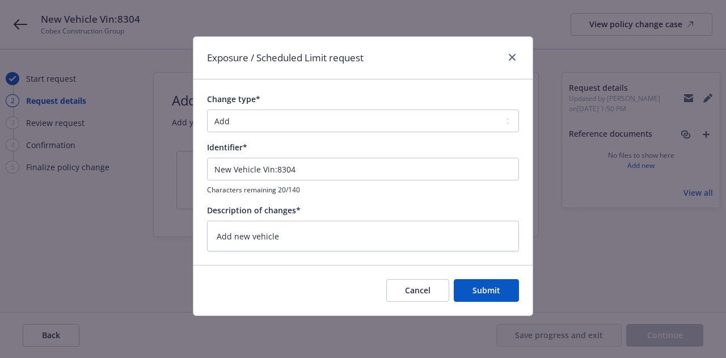
click at [521, 290] on div "Cancel Submit" at bounding box center [362, 290] width 339 height 50
click at [505, 291] on button "Submit" at bounding box center [486, 290] width 65 height 23
type textarea "x"
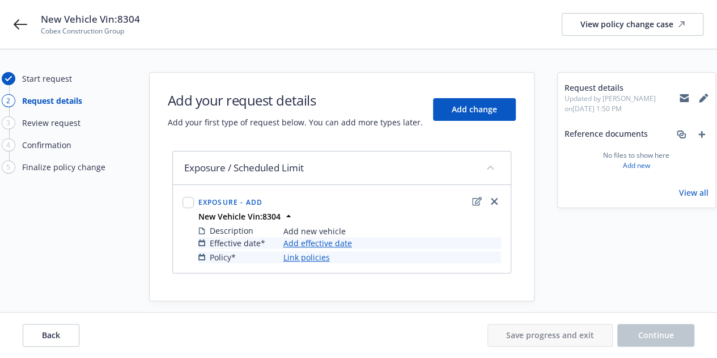
click at [312, 242] on link "Add effective date" at bounding box center [318, 243] width 69 height 12
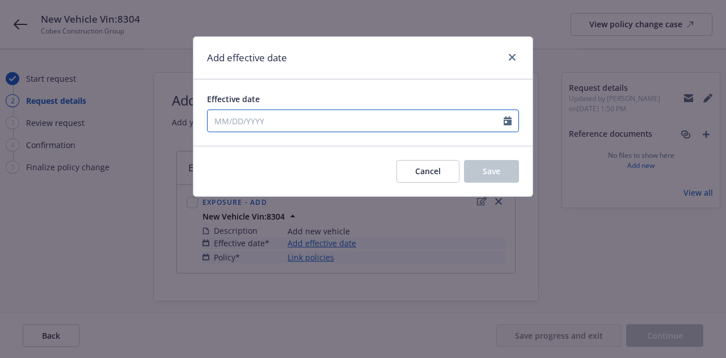
click at [277, 124] on input "Effective date" at bounding box center [356, 121] width 296 height 22
select select "9"
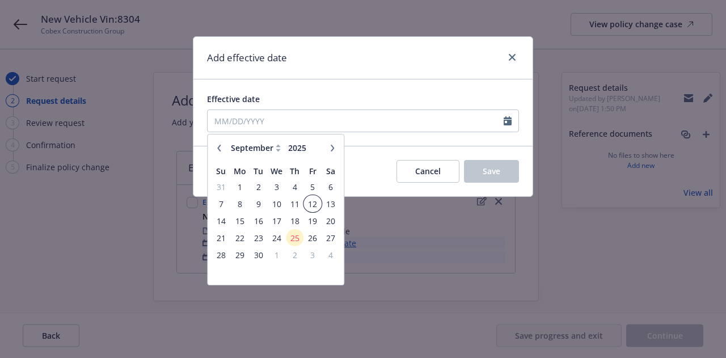
click at [310, 202] on span "12" at bounding box center [312, 204] width 15 height 14
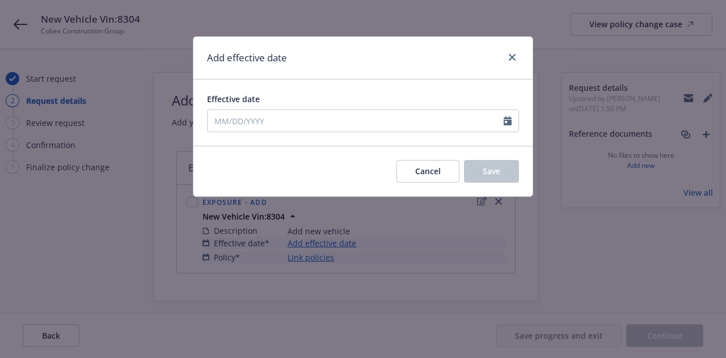
type input "09/12/2025"
click at [493, 177] on button "Save" at bounding box center [491, 171] width 55 height 23
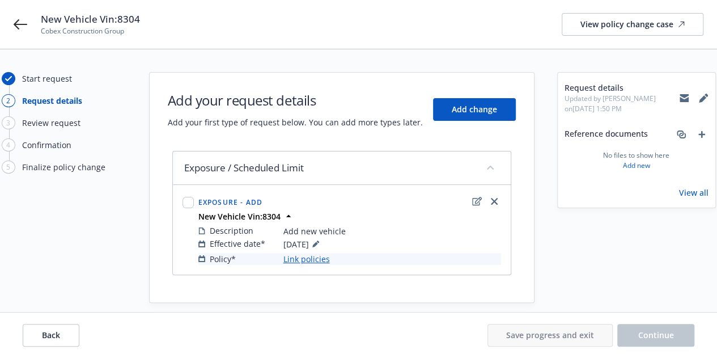
click at [297, 255] on link "Link policies" at bounding box center [307, 259] width 47 height 12
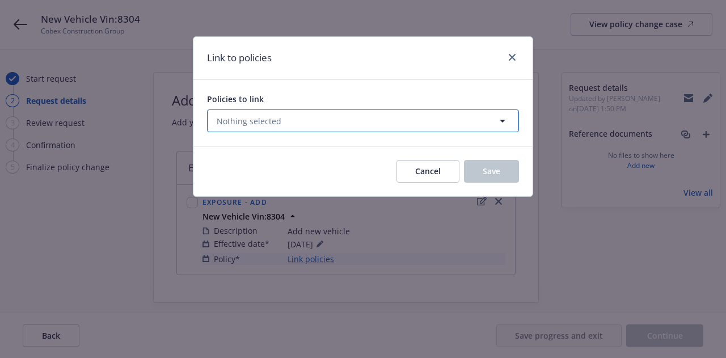
click at [314, 121] on button "Nothing selected" at bounding box center [363, 120] width 312 height 23
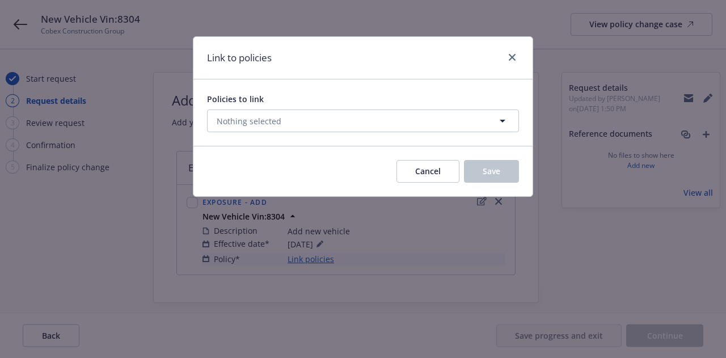
select select "ACTIVE"
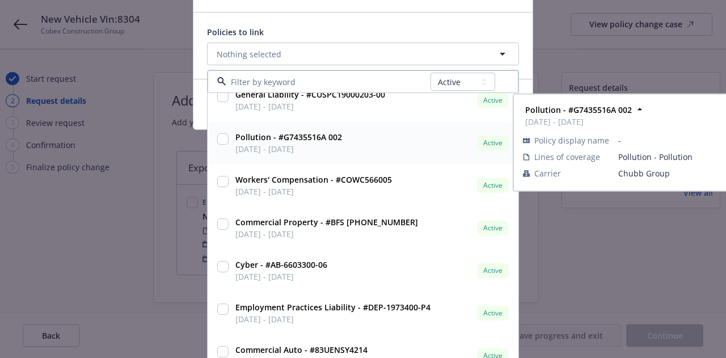
scroll to position [85, 0]
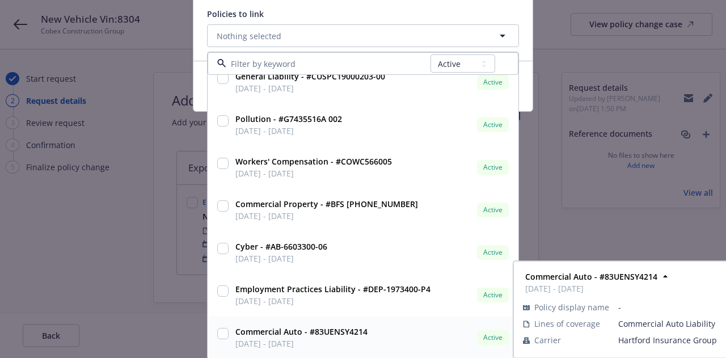
click at [218, 333] on input "checkbox" at bounding box center [222, 333] width 11 height 11
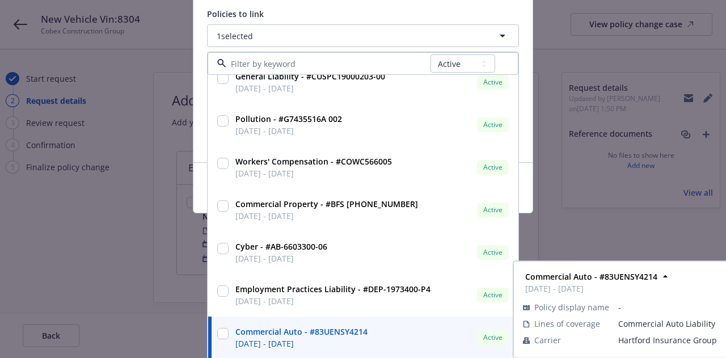
checkbox input "true"
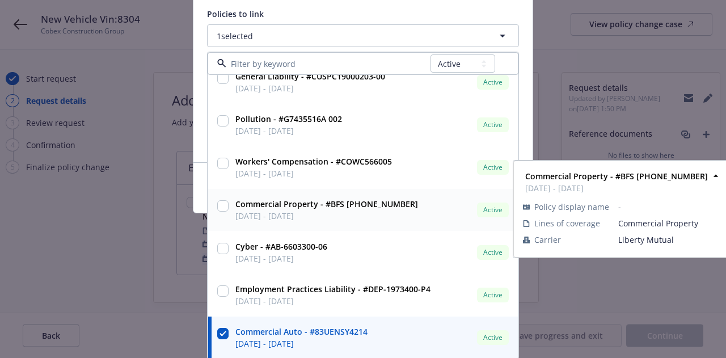
scroll to position [0, 0]
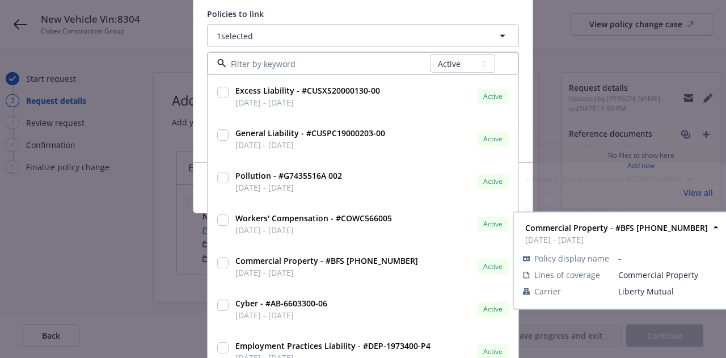
click at [128, 261] on div "Link to policies Policies to link 1 selected All Active Upcoming Expired Cancel…" at bounding box center [363, 179] width 726 height 358
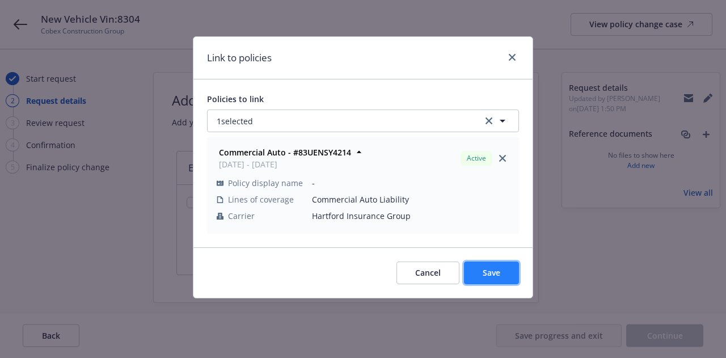
click at [498, 271] on span "Save" at bounding box center [492, 272] width 18 height 11
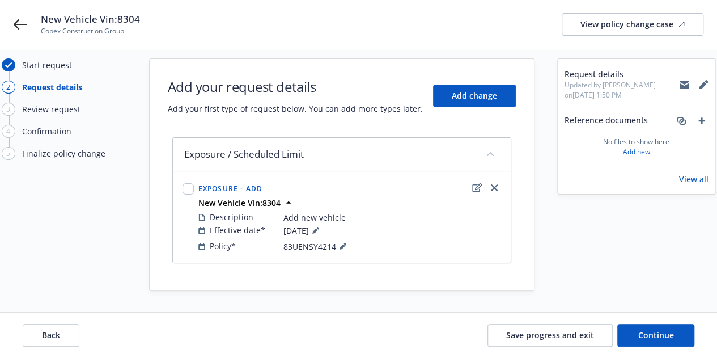
scroll to position [13, 0]
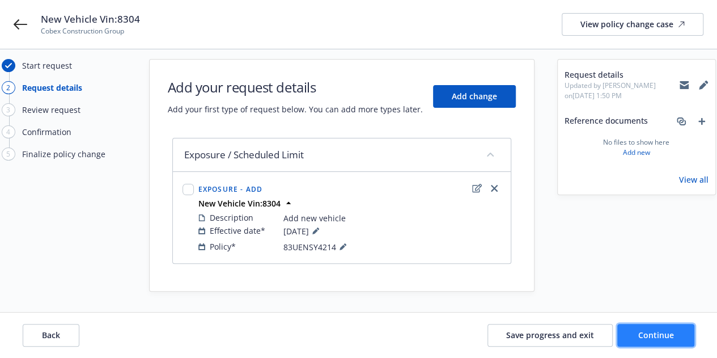
click at [662, 342] on button "Continue" at bounding box center [656, 335] width 77 height 23
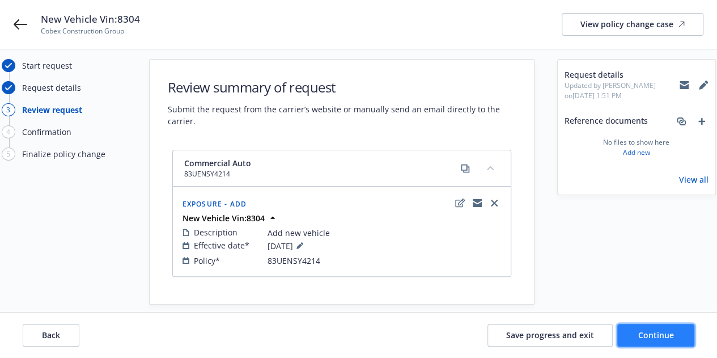
click at [632, 334] on button "Continue" at bounding box center [656, 335] width 77 height 23
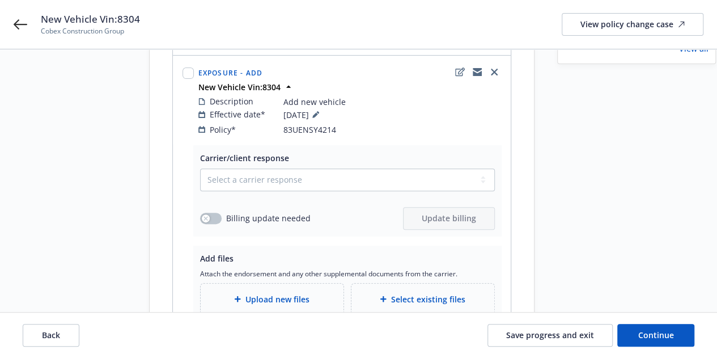
scroll to position [140, 0]
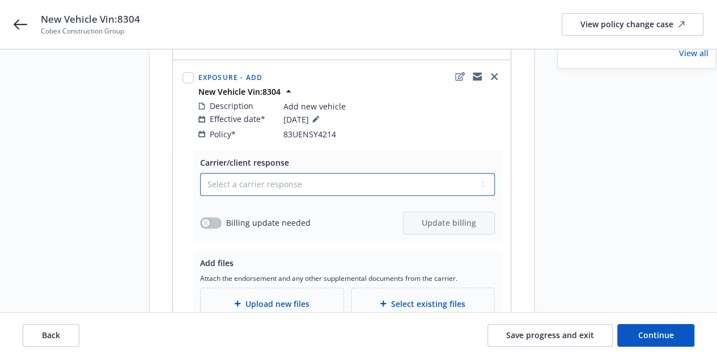
click at [482, 173] on select "Select a carrier response Accepted Accepted with revision No endorsement needed…" at bounding box center [347, 184] width 295 height 23
select select "ACCEPTED"
click at [200, 173] on select "Select a carrier response Accepted Accepted with revision No endorsement needed…" at bounding box center [347, 184] width 295 height 23
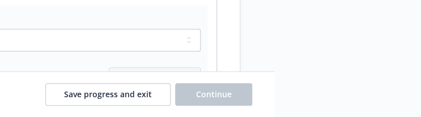
scroll to position [473, 146]
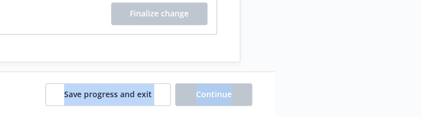
drag, startPoint x: 426, startPoint y: 121, endPoint x: 563, endPoint y: 201, distance: 158.1
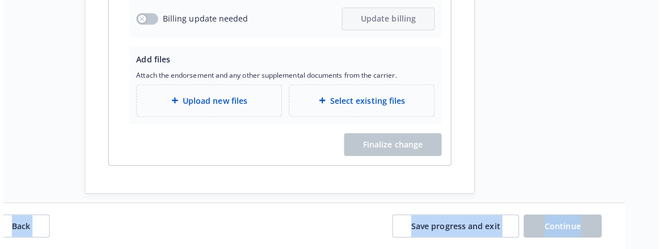
scroll to position [340, 26]
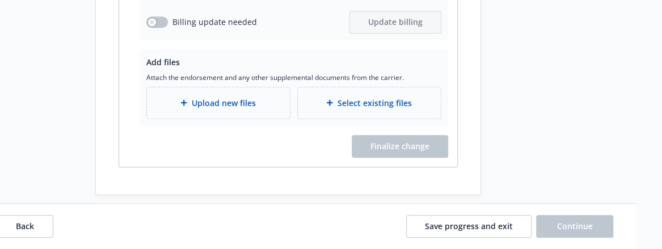
click at [241, 97] on span "Upload new files" at bounding box center [224, 103] width 64 height 12
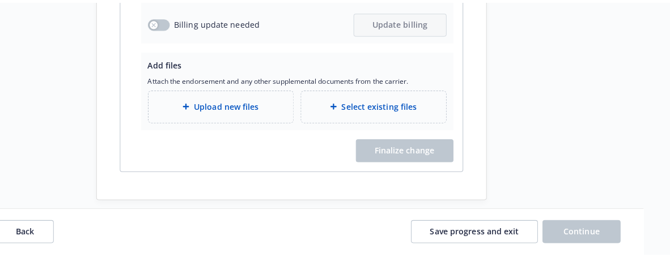
scroll to position [332, 22]
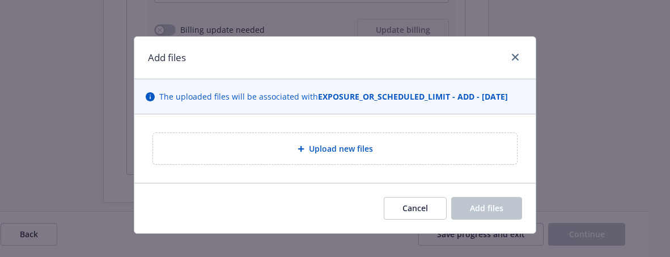
click at [310, 146] on span "Upload new files" at bounding box center [341, 149] width 64 height 12
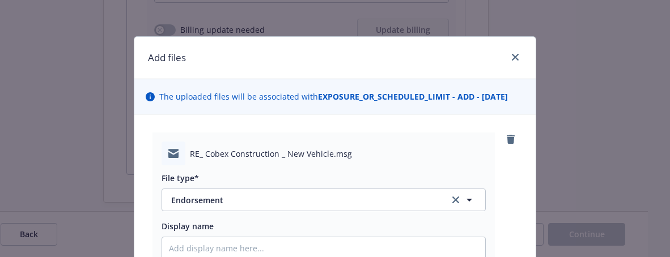
type textarea "x"
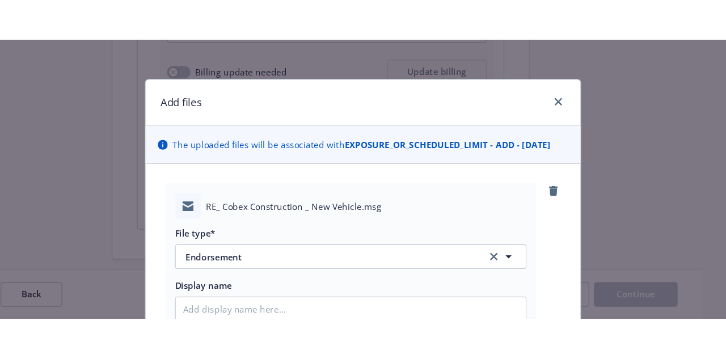
scroll to position [232, 0]
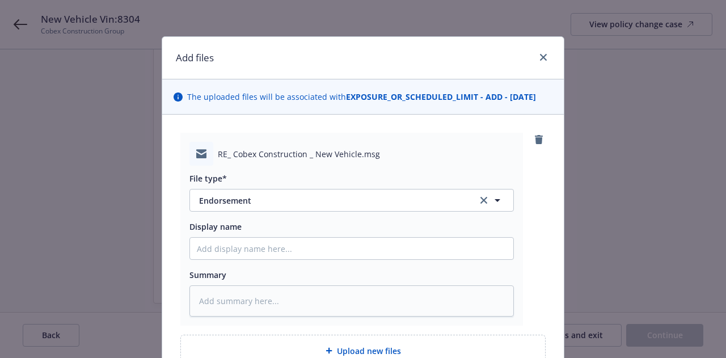
click at [324, 212] on div "File type* Endorsement Endorsement Display name Summary" at bounding box center [351, 241] width 324 height 150
click at [322, 195] on span "Endorsement" at bounding box center [330, 201] width 263 height 12
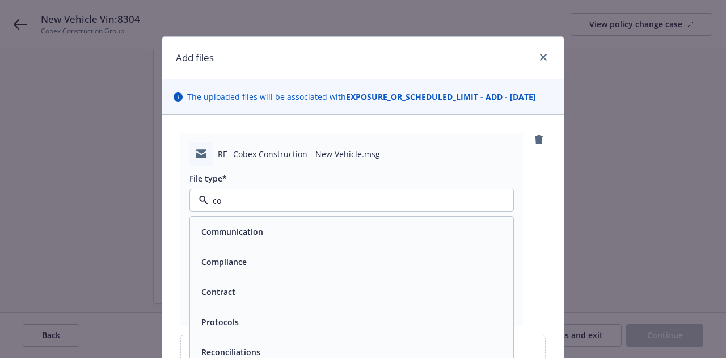
type input "c"
type input "e"
drag, startPoint x: 322, startPoint y: 195, endPoint x: 314, endPoint y: 143, distance: 52.3
click at [314, 143] on div "RE_ Cobex Construction _ New Vehicle.msg File type* pol Policy Policy Checklist…" at bounding box center [351, 229] width 343 height 192
type input "p"
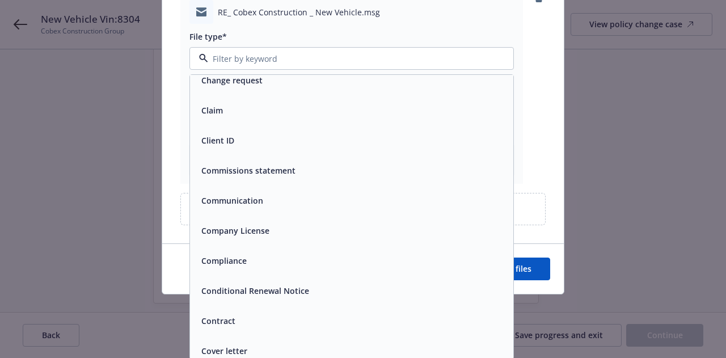
scroll to position [1222, 0]
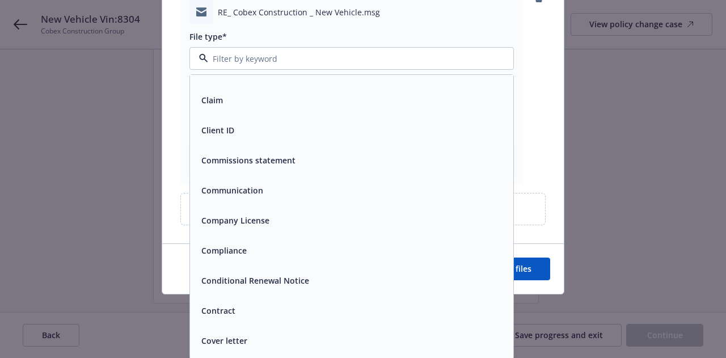
click at [235, 192] on span "Communication" at bounding box center [232, 190] width 62 height 12
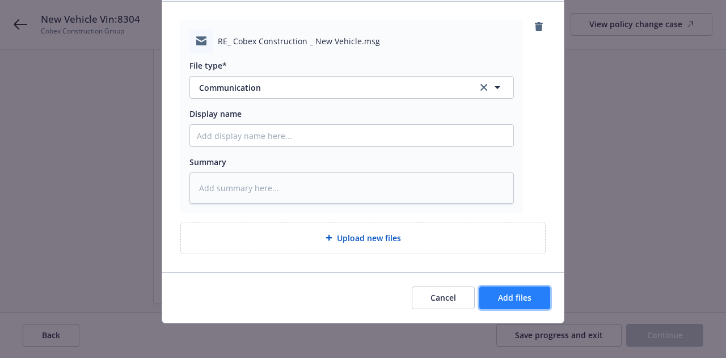
click at [516, 292] on span "Add files" at bounding box center [514, 297] width 33 height 11
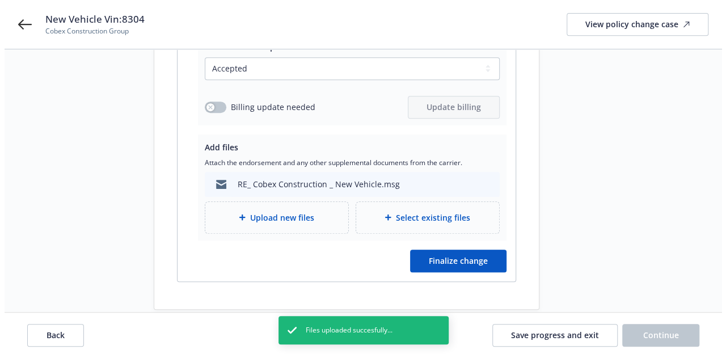
scroll to position [261, 0]
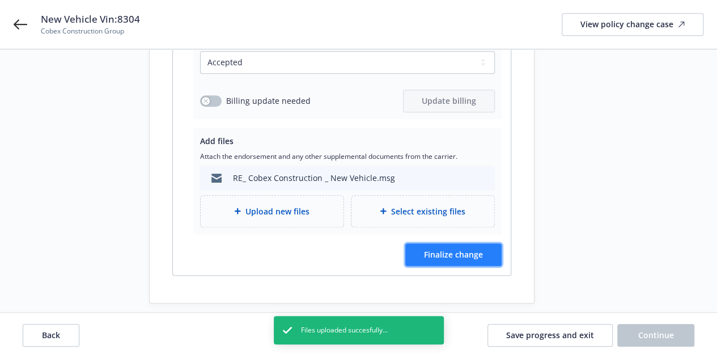
click at [487, 243] on button "Finalize change" at bounding box center [454, 254] width 96 height 23
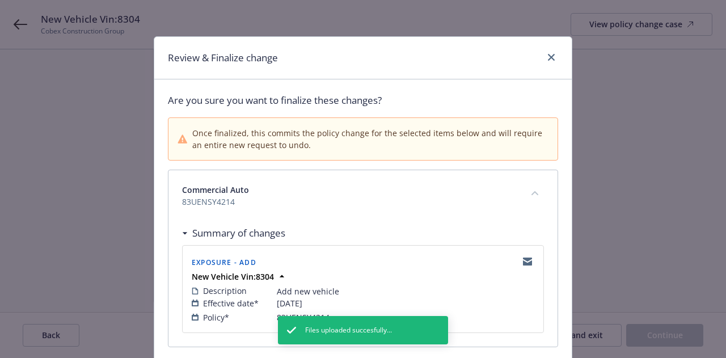
scroll to position [88, 0]
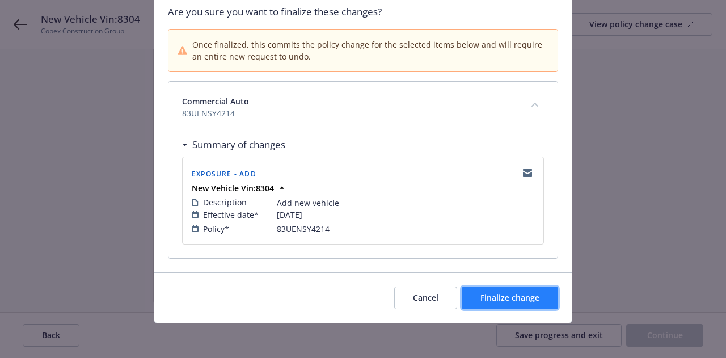
click at [502, 306] on button "Finalize change" at bounding box center [510, 297] width 96 height 23
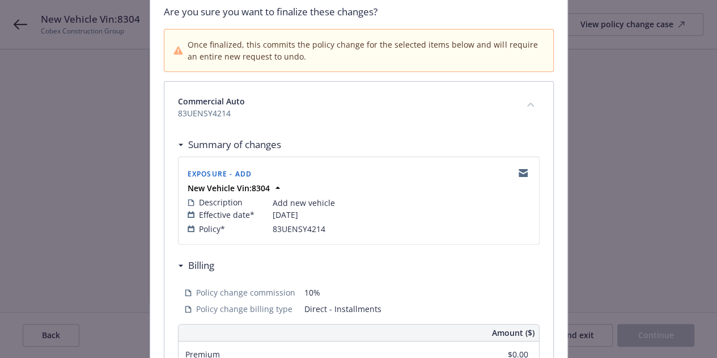
scroll to position [0, 0]
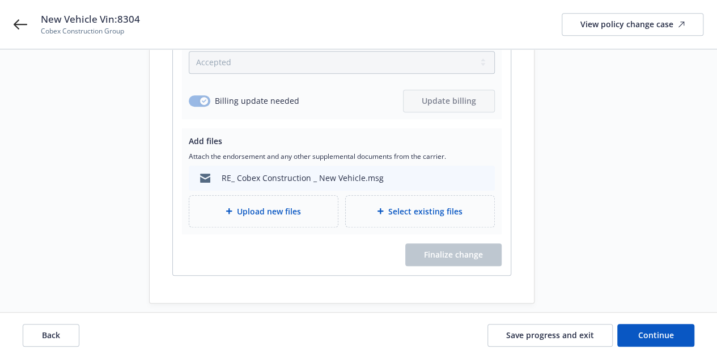
click at [450, 295] on div "Start request Request details Review request 4 Confirmation 5 Finalize policy c…" at bounding box center [358, 80] width 717 height 584
click at [530, 336] on span "Save progress and exit" at bounding box center [550, 335] width 88 height 11
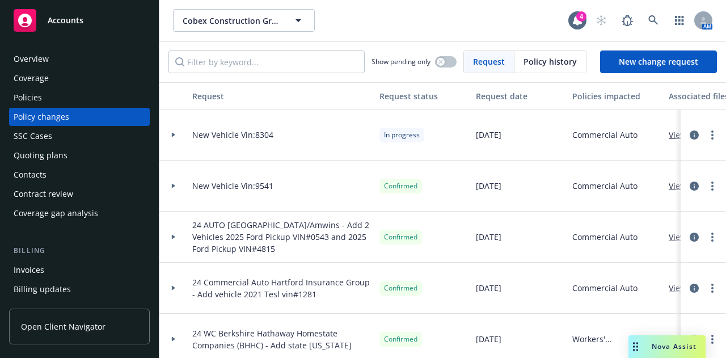
click at [102, 61] on div "Overview" at bounding box center [80, 59] width 132 height 18
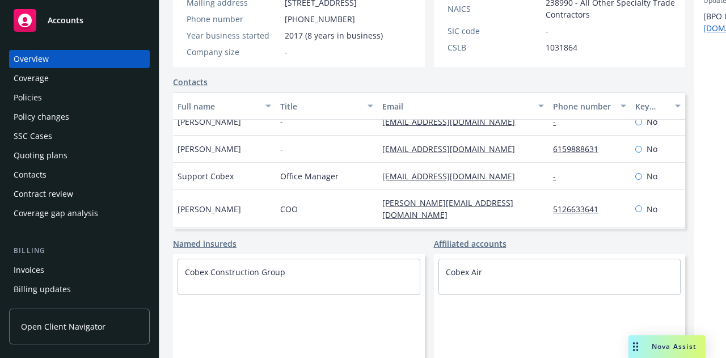
scroll to position [54, 0]
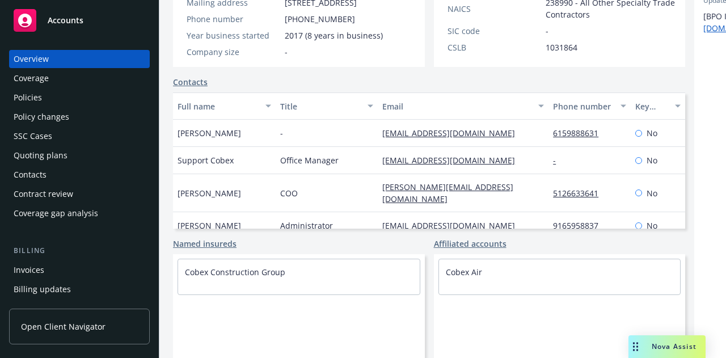
click at [88, 171] on div "Contacts" at bounding box center [80, 175] width 132 height 18
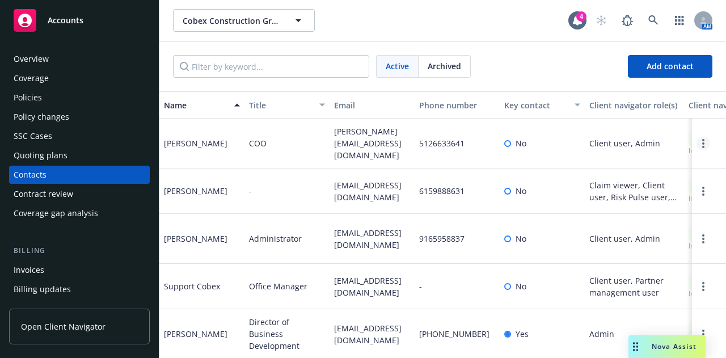
click at [702, 141] on icon "Open options" at bounding box center [703, 143] width 2 height 9
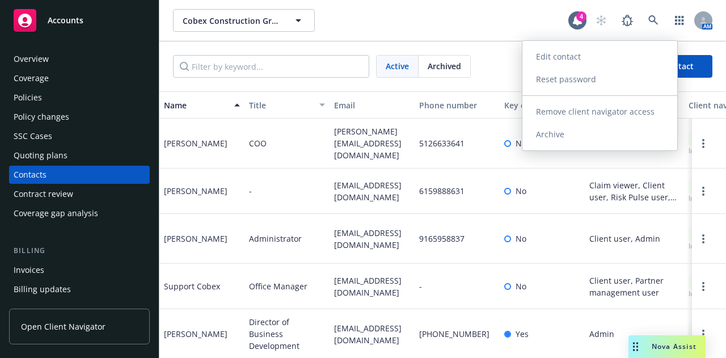
click at [658, 113] on link "Remove client navigator access" at bounding box center [599, 111] width 155 height 23
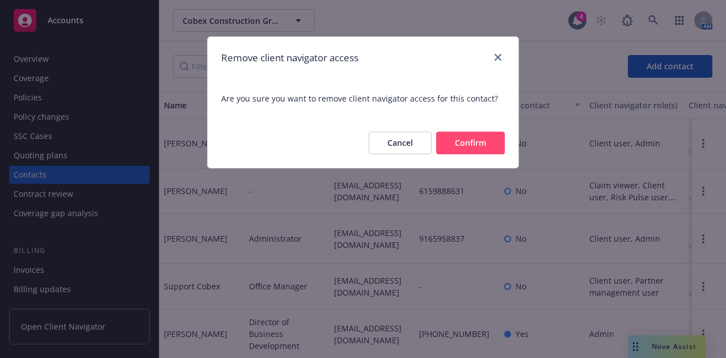
click at [474, 149] on button "Confirm" at bounding box center [470, 143] width 69 height 23
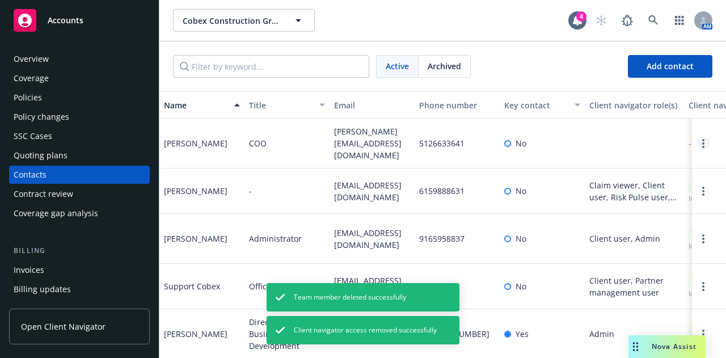
click at [702, 145] on icon "Open options" at bounding box center [703, 143] width 2 height 9
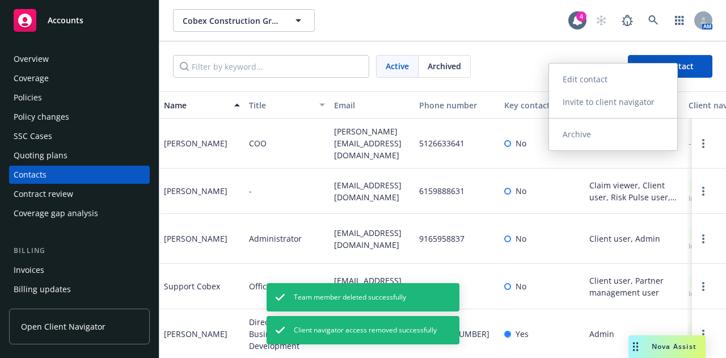
click at [616, 137] on link "Archive" at bounding box center [613, 134] width 128 height 23
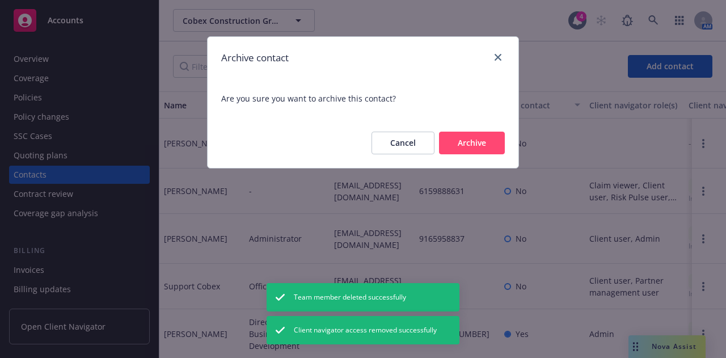
click at [447, 149] on button "Archive" at bounding box center [472, 143] width 66 height 23
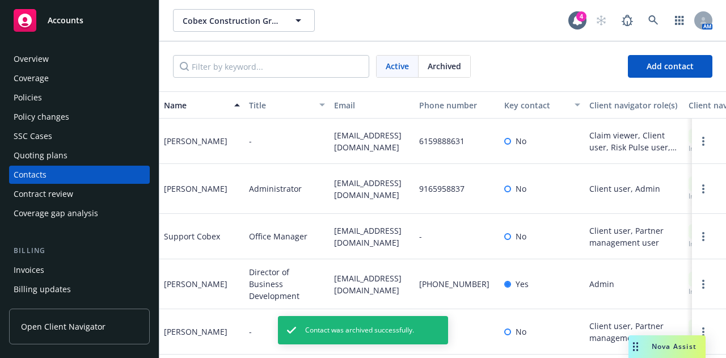
click at [60, 19] on span "Accounts" at bounding box center [66, 20] width 36 height 9
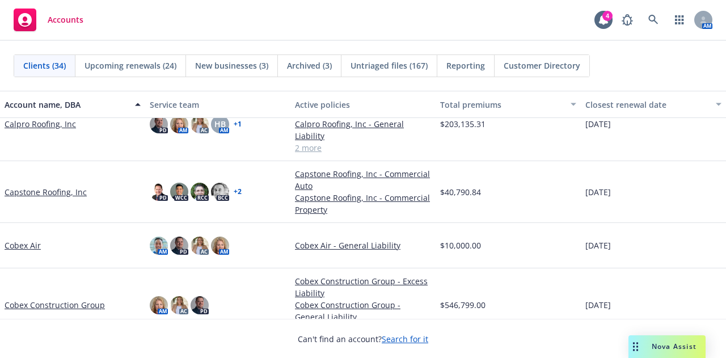
scroll to position [340, 0]
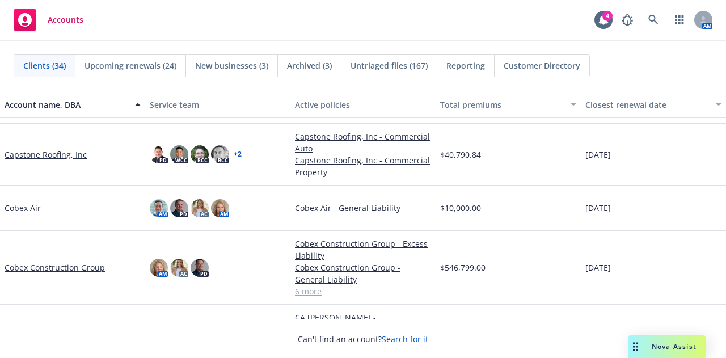
click at [58, 267] on link "Cobex Construction Group" at bounding box center [55, 267] width 100 height 12
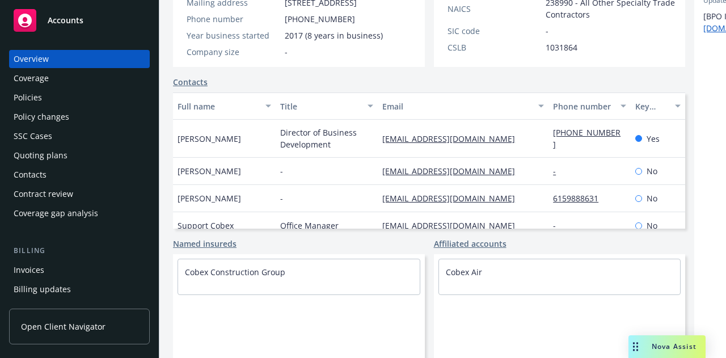
scroll to position [37, 0]
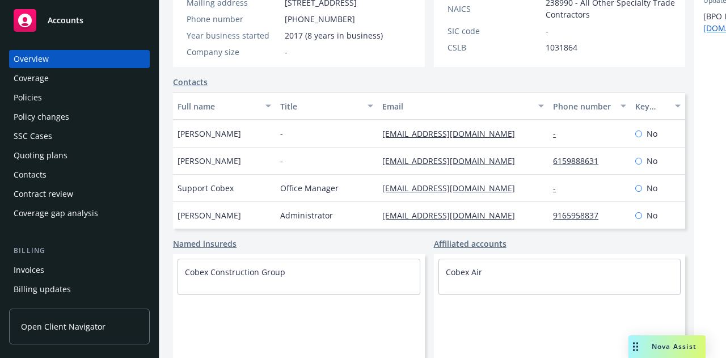
click at [61, 174] on div "Contacts" at bounding box center [80, 175] width 132 height 18
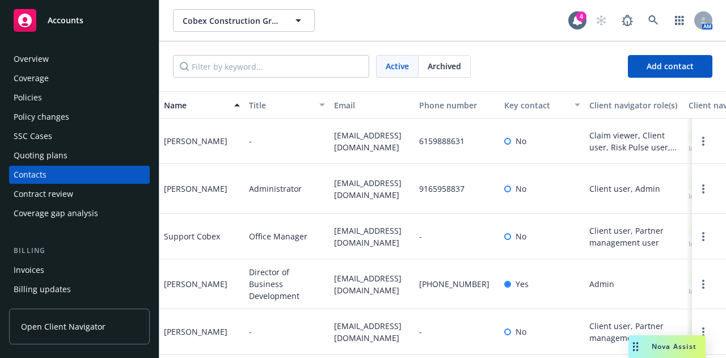
drag, startPoint x: 352, startPoint y: 182, endPoint x: 332, endPoint y: 166, distance: 25.9
click at [332, 166] on div "marinad@cobexcg.com" at bounding box center [372, 189] width 85 height 50
drag, startPoint x: 348, startPoint y: 196, endPoint x: 336, endPoint y: 182, distance: 18.5
click at [336, 182] on span "marinad@cobexcg.com" at bounding box center [372, 189] width 76 height 24
copy span "marinad@cobexcg.com"
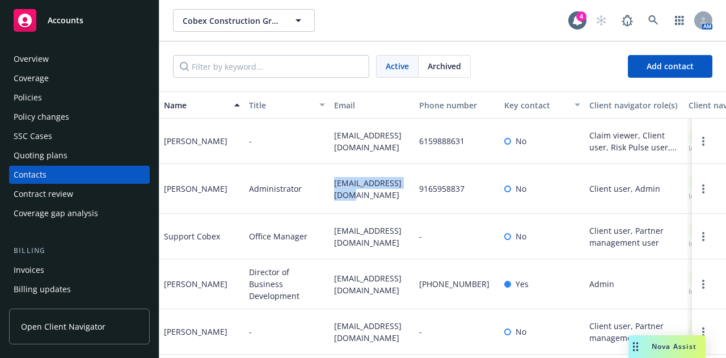
click at [67, 56] on div "Overview" at bounding box center [80, 59] width 132 height 18
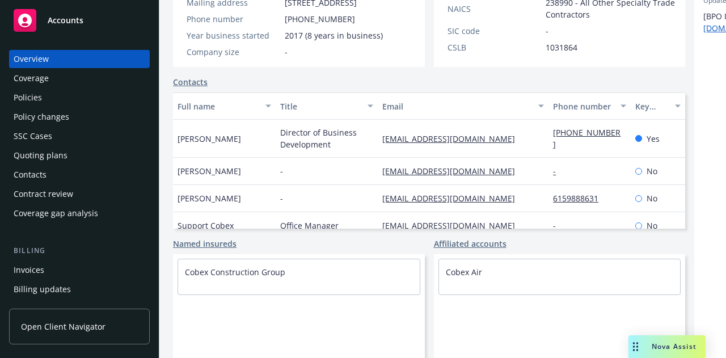
scroll to position [37, 0]
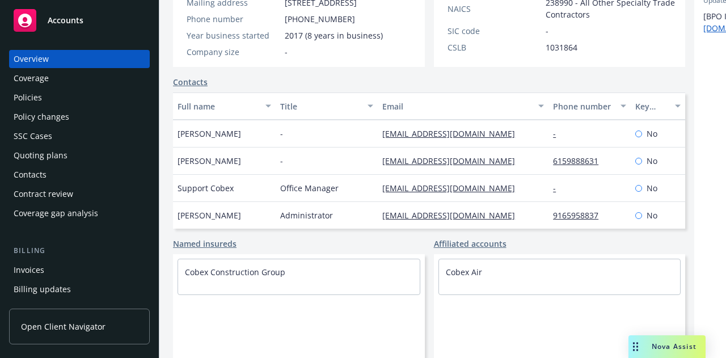
click at [98, 98] on div "Policies" at bounding box center [80, 97] width 132 height 18
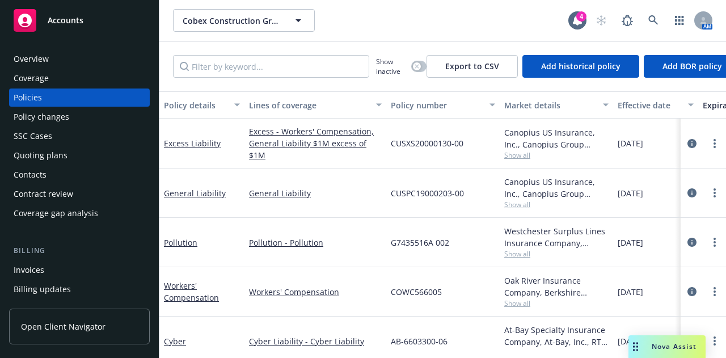
click at [98, 20] on div "Accounts" at bounding box center [80, 20] width 132 height 23
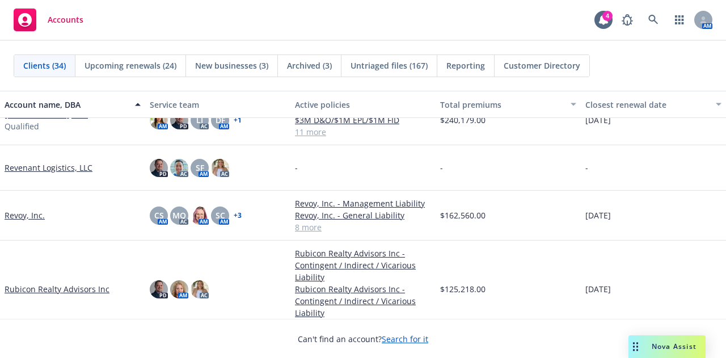
scroll to position [1162, 0]
click at [29, 216] on link "Revoy, Inc." at bounding box center [25, 215] width 40 height 12
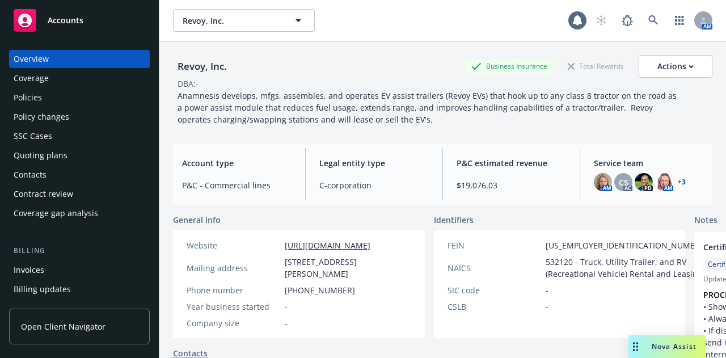
click at [81, 95] on div "Policies" at bounding box center [80, 97] width 132 height 18
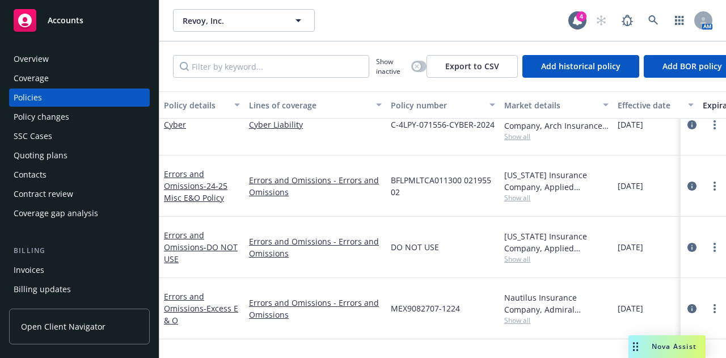
scroll to position [301, 0]
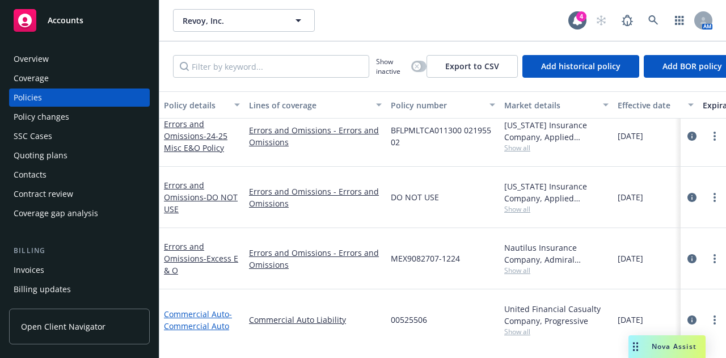
click at [200, 309] on span "- Commercial Auto" at bounding box center [198, 320] width 68 height 23
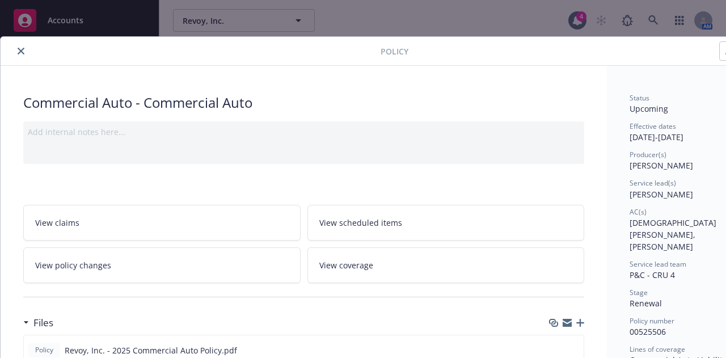
click at [18, 45] on button "close" at bounding box center [21, 51] width 14 height 14
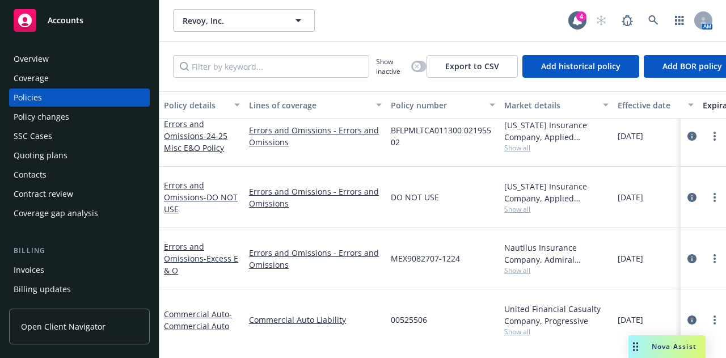
click at [86, 28] on div "Accounts" at bounding box center [80, 20] width 132 height 23
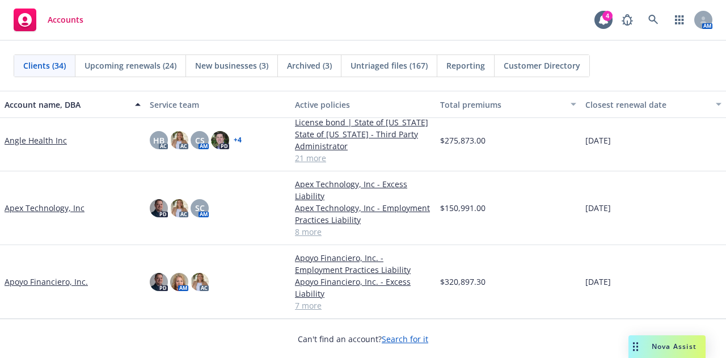
scroll to position [82, 0]
click at [61, 202] on link "Apex Technology, Inc" at bounding box center [45, 208] width 80 height 12
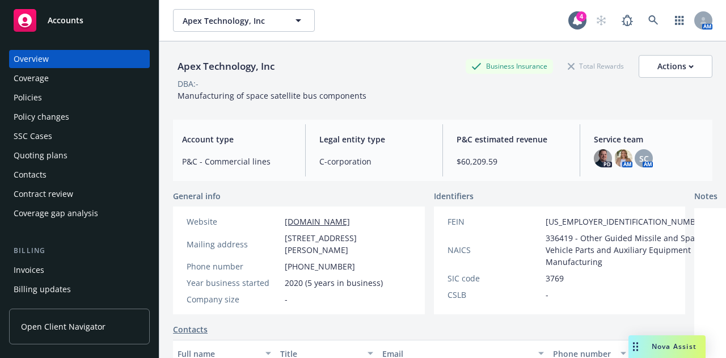
click at [83, 100] on div "Policies" at bounding box center [80, 97] width 132 height 18
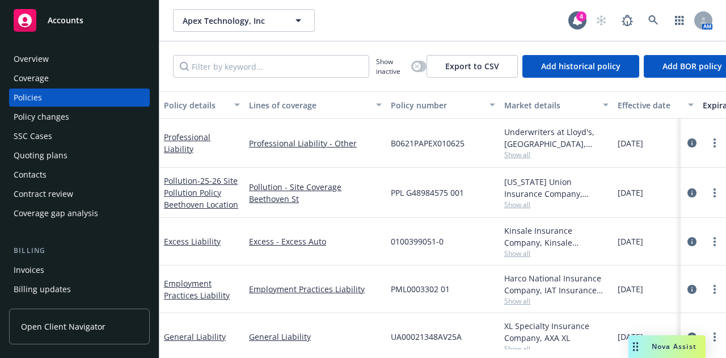
scroll to position [69, 0]
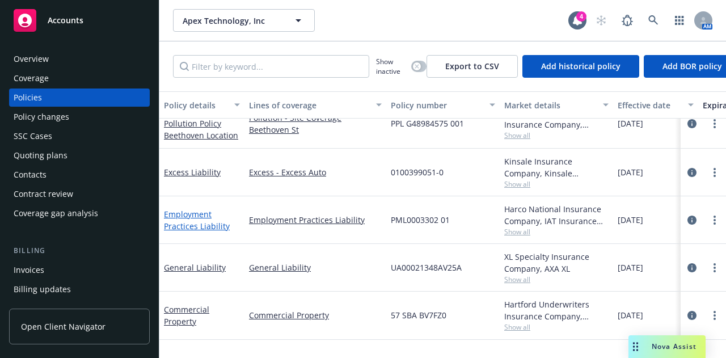
click at [207, 226] on link "Employment Practices Liability" at bounding box center [197, 220] width 66 height 23
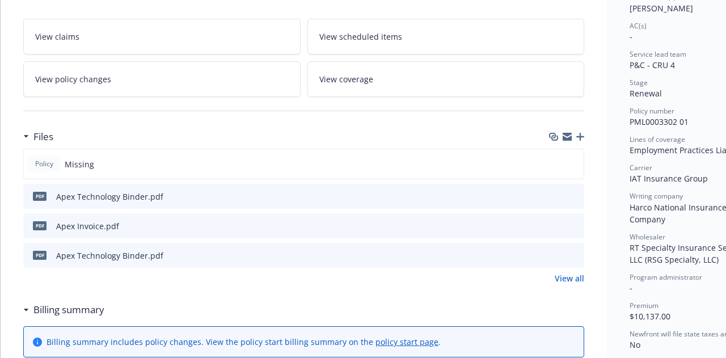
scroll to position [187, 0]
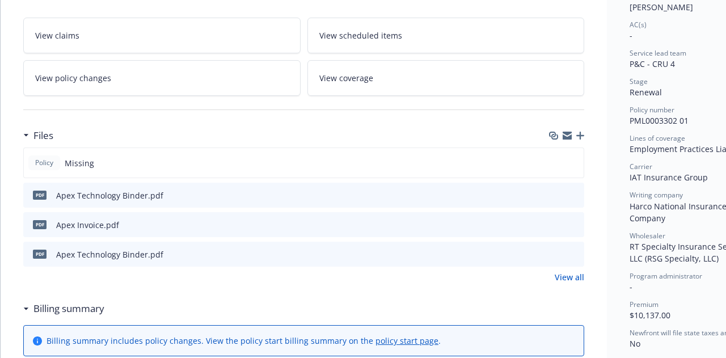
click at [578, 136] on icon "button" at bounding box center [580, 136] width 8 height 8
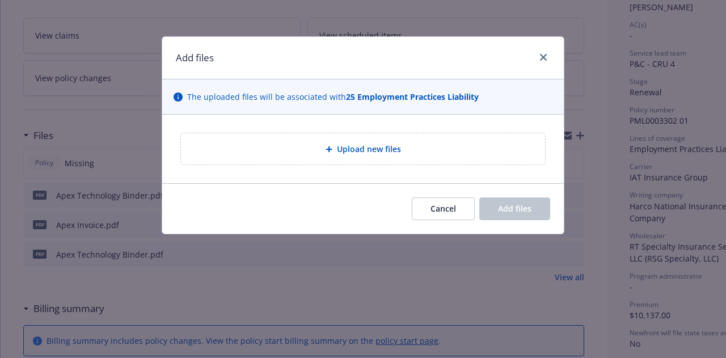
click at [430, 145] on div "Upload new files" at bounding box center [363, 148] width 346 height 13
type textarea "x"
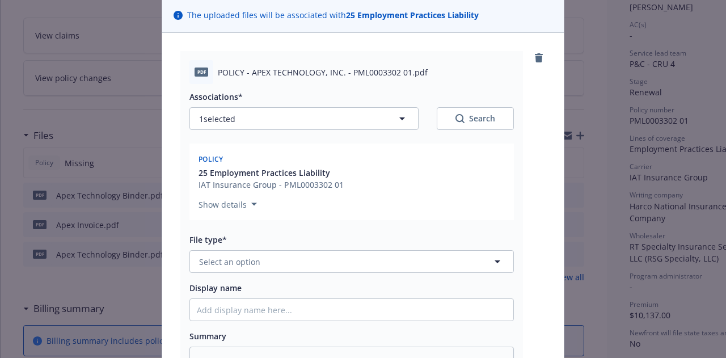
scroll to position [88, 0]
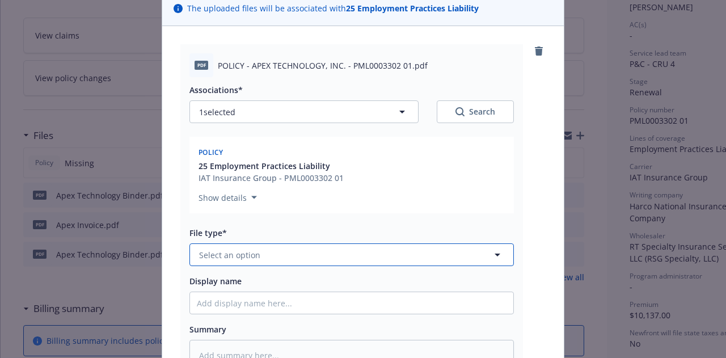
click at [274, 258] on button "Select an option" at bounding box center [351, 254] width 324 height 23
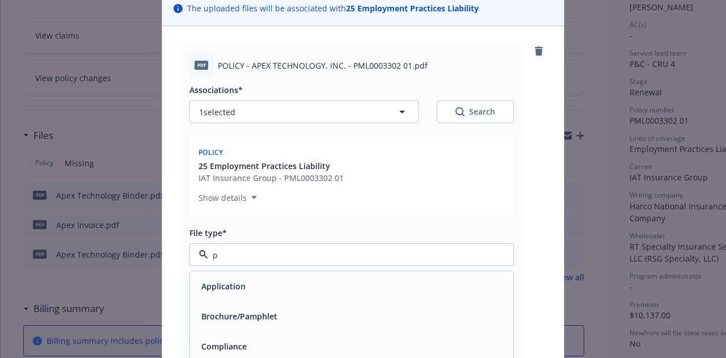
type input "po"
click at [272, 274] on div "Policy" at bounding box center [351, 286] width 323 height 30
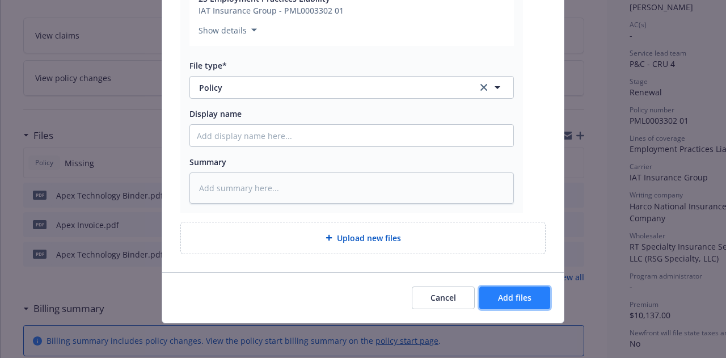
click at [521, 292] on span "Add files" at bounding box center [514, 297] width 33 height 11
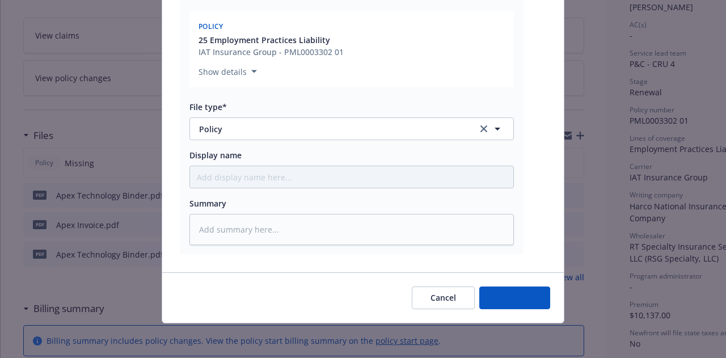
type textarea "x"
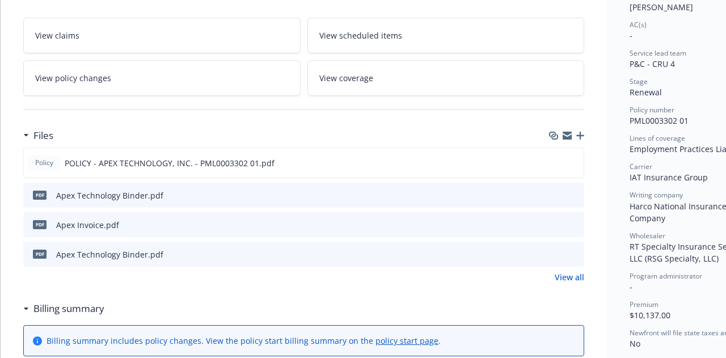
scroll to position [0, 0]
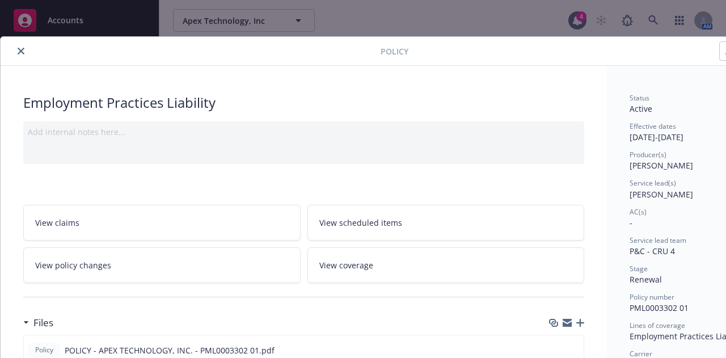
click at [20, 53] on icon "close" at bounding box center [21, 51] width 7 height 7
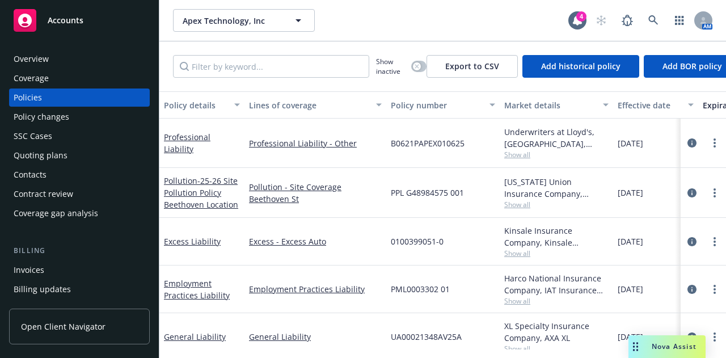
click at [115, 29] on div "Accounts" at bounding box center [80, 20] width 132 height 23
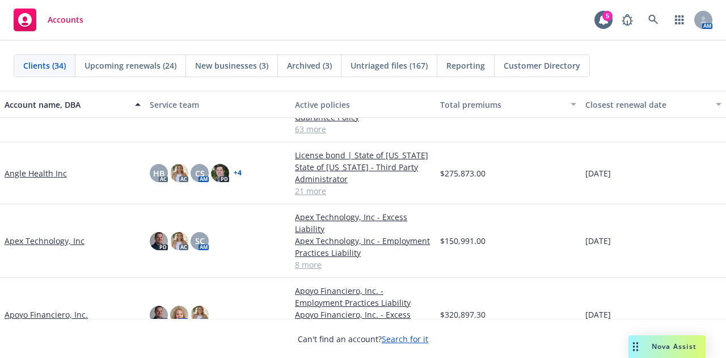
scroll to position [50, 0]
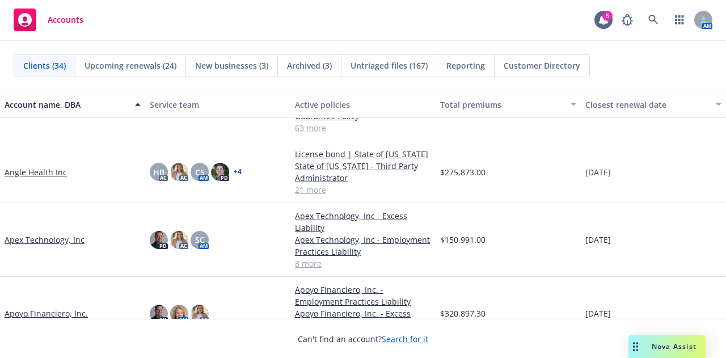
click at [71, 234] on link "Apex Technology, Inc" at bounding box center [45, 240] width 80 height 12
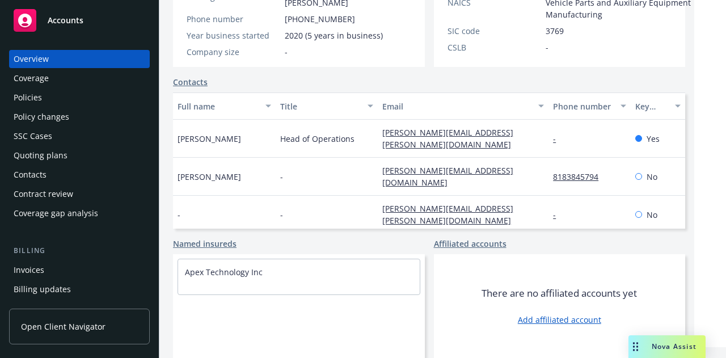
scroll to position [279, 0]
click at [99, 103] on div "Policies" at bounding box center [80, 97] width 132 height 18
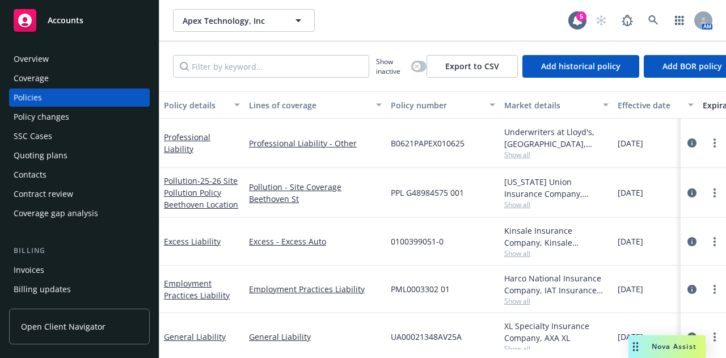
click at [64, 278] on div "Invoices" at bounding box center [80, 270] width 132 height 18
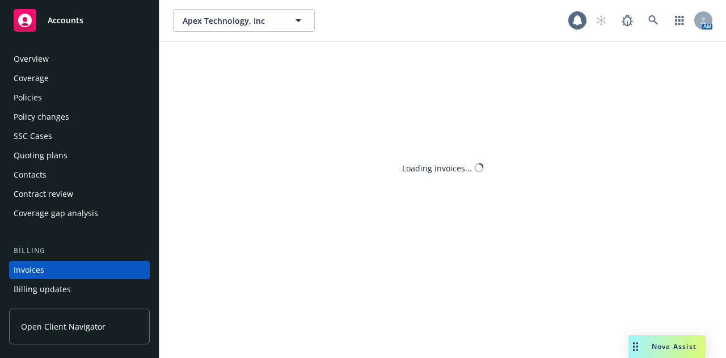
scroll to position [73, 0]
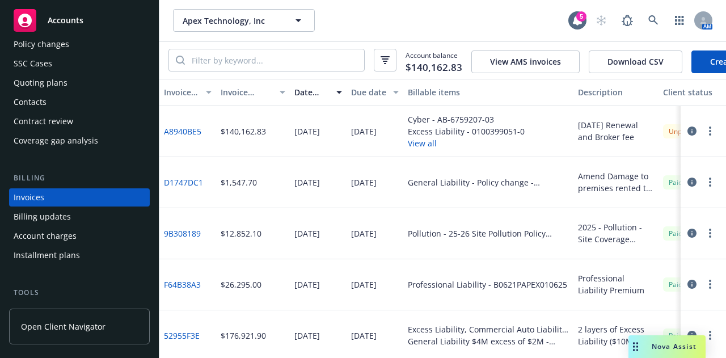
drag, startPoint x: 700, startPoint y: 54, endPoint x: 378, endPoint y: 175, distance: 344.2
click at [378, 175] on div "07/08/2025" at bounding box center [375, 182] width 57 height 51
click at [707, 56] on link "Create Invoice" at bounding box center [737, 61] width 92 height 23
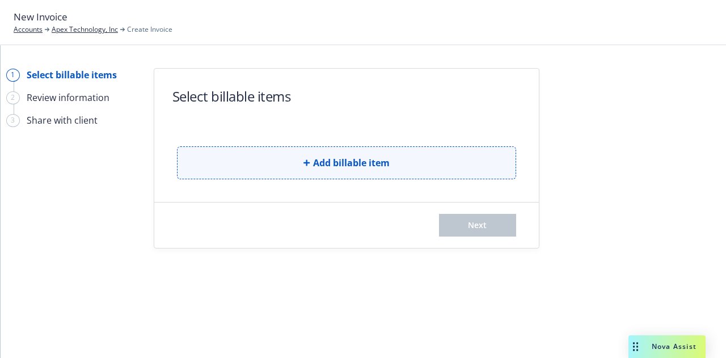
click at [330, 161] on span "Add billable item" at bounding box center [351, 163] width 77 height 14
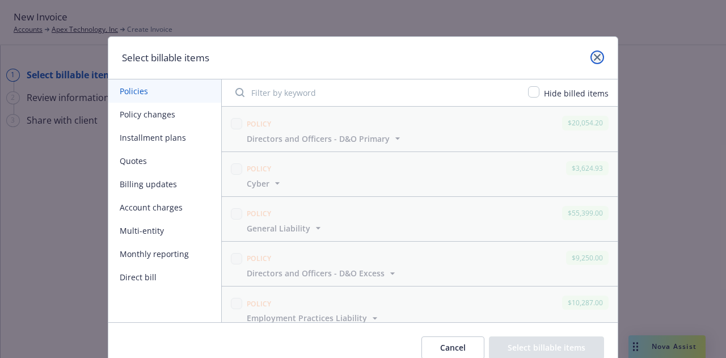
click at [594, 55] on icon "close" at bounding box center [597, 57] width 7 height 7
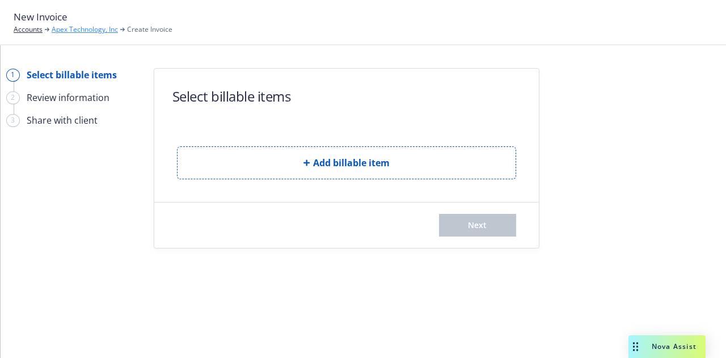
click at [79, 28] on link "Apex Technology, Inc" at bounding box center [85, 29] width 66 height 10
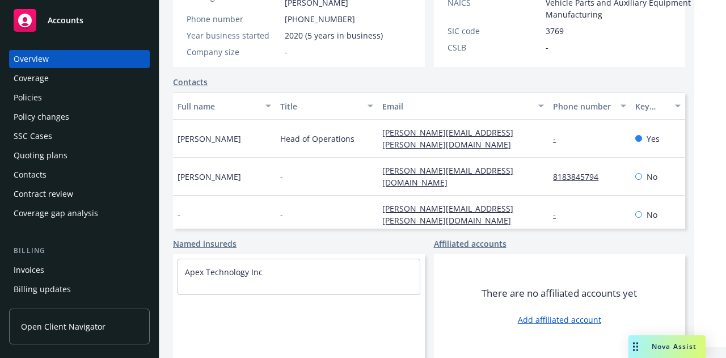
scroll to position [279, 0]
click at [70, 268] on div "Invoices" at bounding box center [80, 270] width 132 height 18
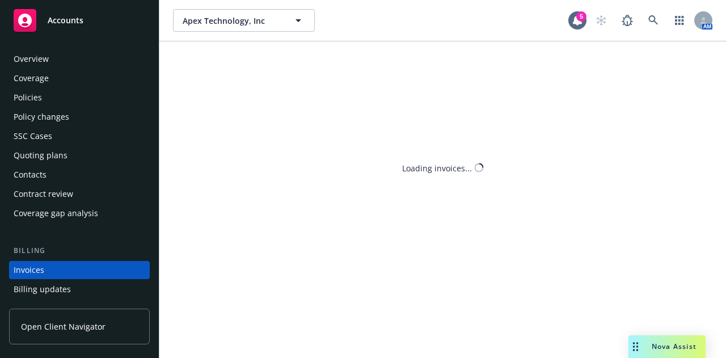
scroll to position [73, 0]
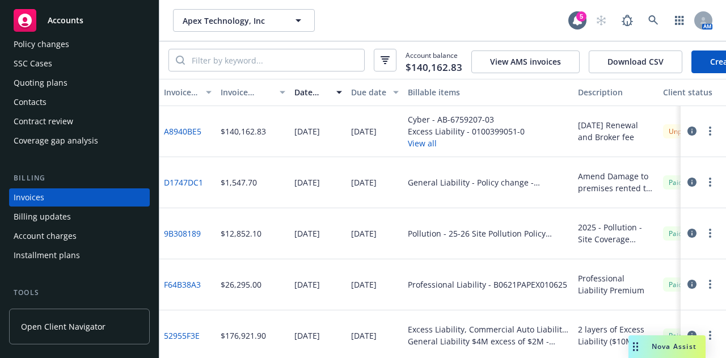
click at [174, 137] on link "A8940BE5" at bounding box center [182, 131] width 37 height 12
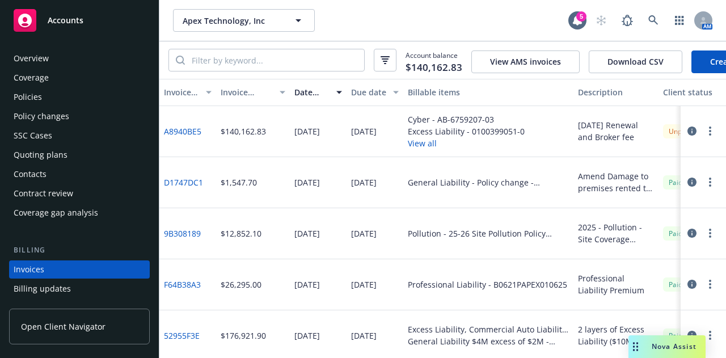
scroll to position [0, 0]
click at [98, 27] on div "Accounts" at bounding box center [80, 20] width 132 height 23
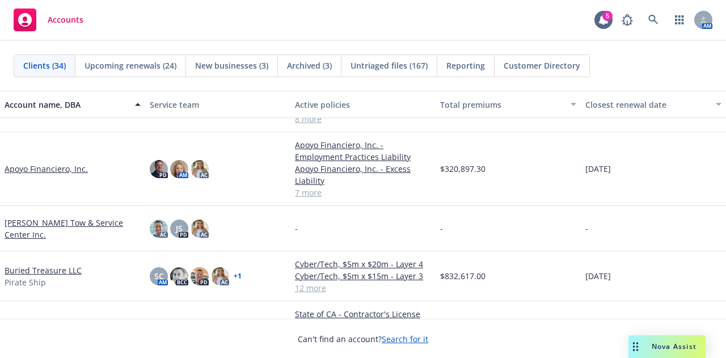
scroll to position [150, 0]
click at [67, 173] on link "Apoyo Financiero, Inc." at bounding box center [46, 169] width 83 height 12
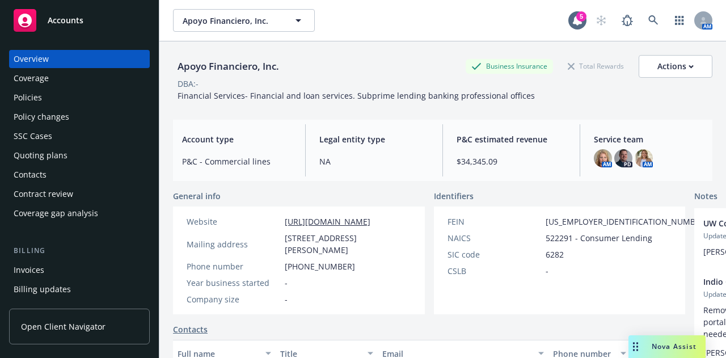
click at [92, 98] on div "Policies" at bounding box center [80, 97] width 132 height 18
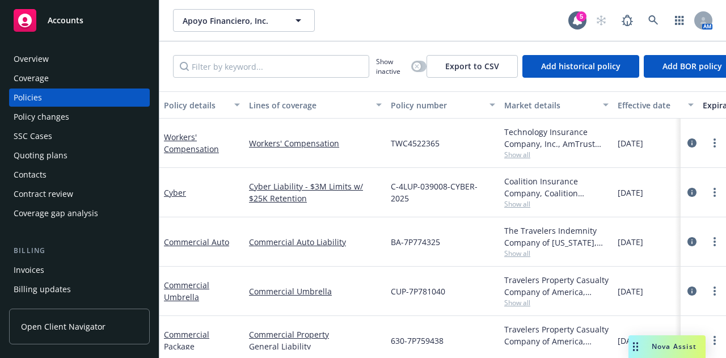
click at [82, 60] on div "Overview" at bounding box center [80, 59] width 132 height 18
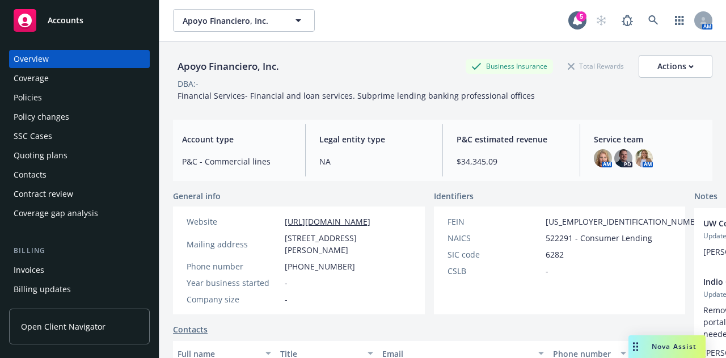
click at [110, 23] on div "Accounts" at bounding box center [80, 20] width 132 height 23
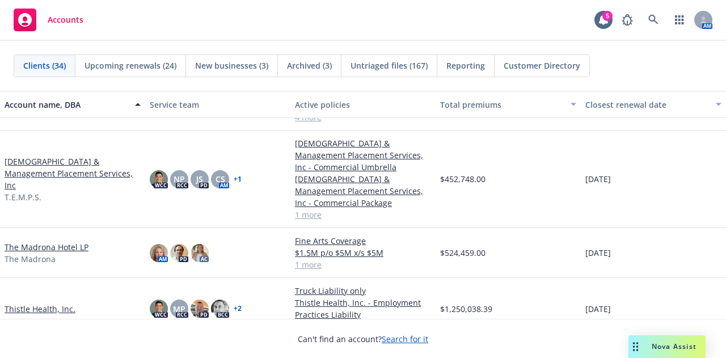
scroll to position [1354, 0]
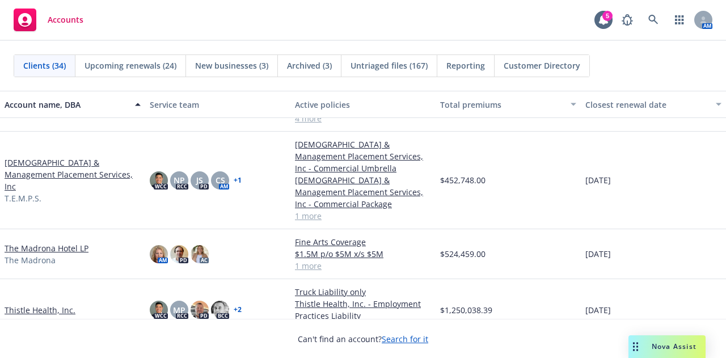
click at [67, 249] on link "The Madrona Hotel LP" at bounding box center [47, 248] width 84 height 12
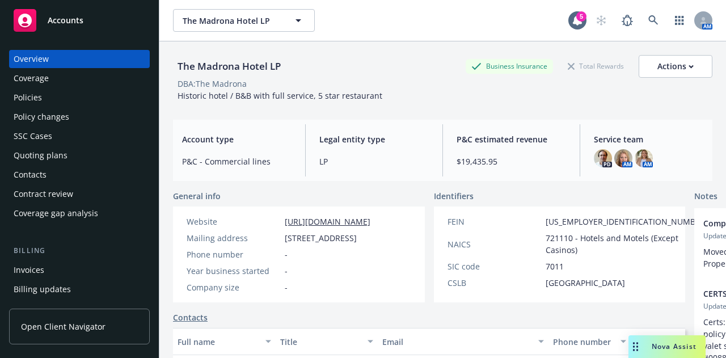
click at [45, 102] on div "Policies" at bounding box center [80, 97] width 132 height 18
